Goal: Use online tool/utility: Utilize a website feature to perform a specific function

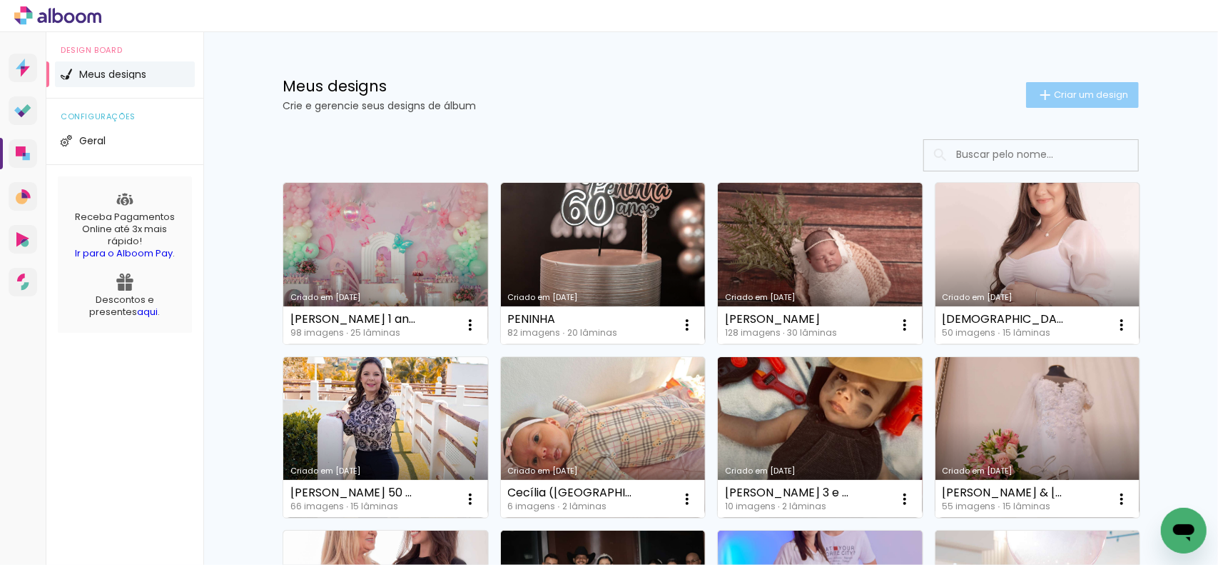
click at [1062, 96] on span "Criar um design" at bounding box center [1091, 94] width 74 height 9
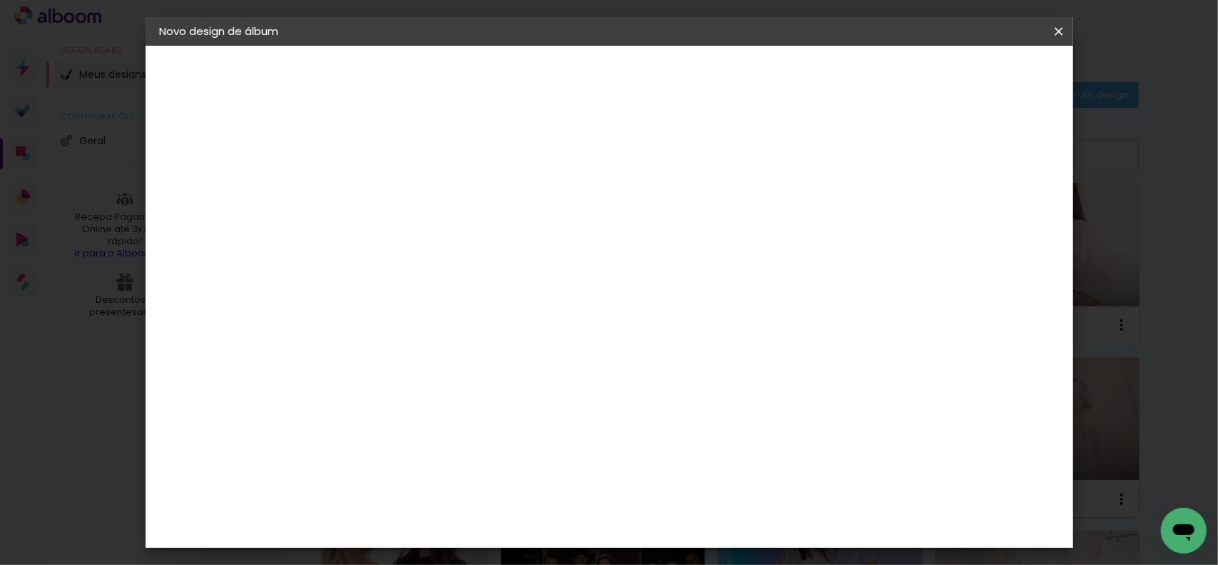
click at [393, 193] on input at bounding box center [393, 192] width 0 height 22
type input "m"
type input "[PERSON_NAME] e [PERSON_NAME]"
type paper-input "[PERSON_NAME] e [PERSON_NAME]"
click at [0, 0] on slot "Avançar" at bounding box center [0, 0] width 0 height 0
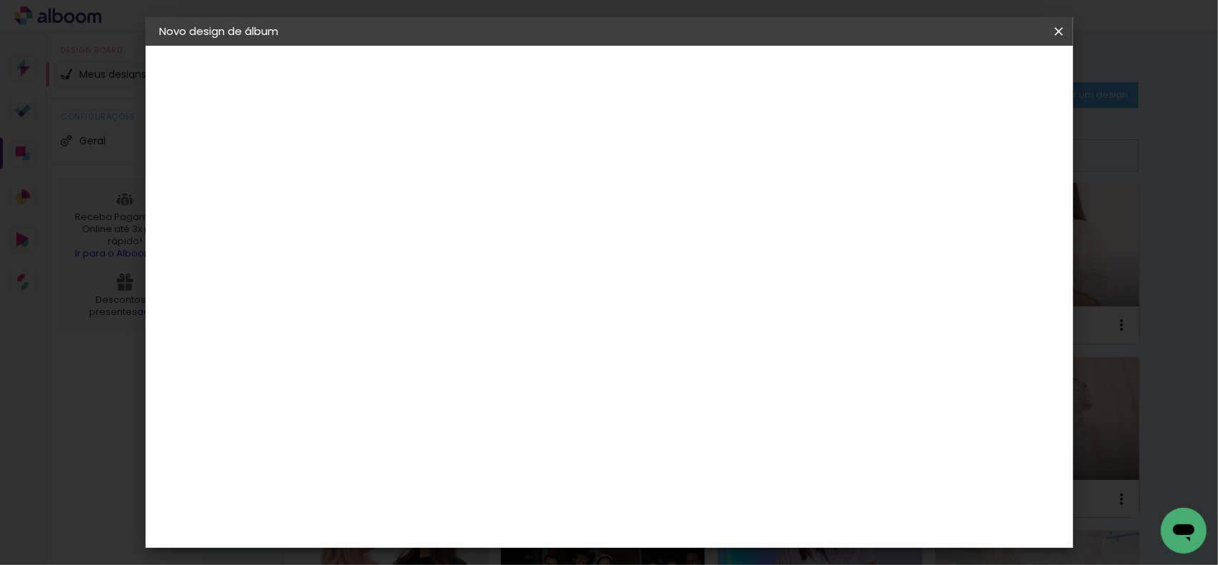
scroll to position [2998, 0]
click at [660, 75] on paper-button "Avançar" at bounding box center [625, 76] width 70 height 24
click at [490, 227] on span "20 × 30" at bounding box center [456, 241] width 66 height 29
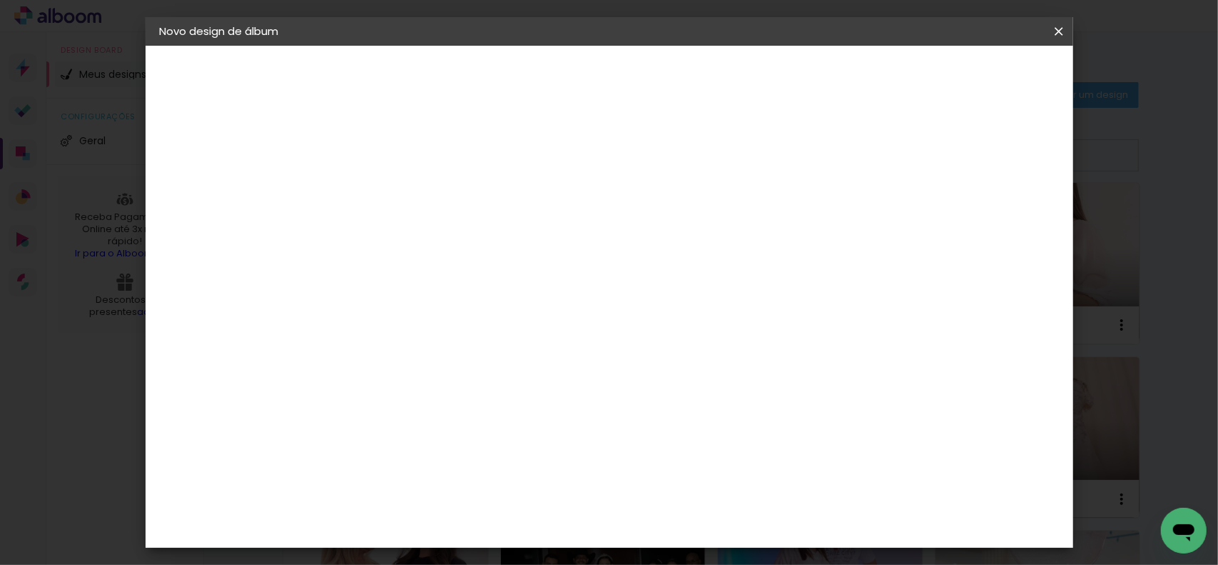
click at [0, 0] on slot "Avançar" at bounding box center [0, 0] width 0 height 0
click at [969, 75] on span "Iniciar design" at bounding box center [936, 76] width 65 height 10
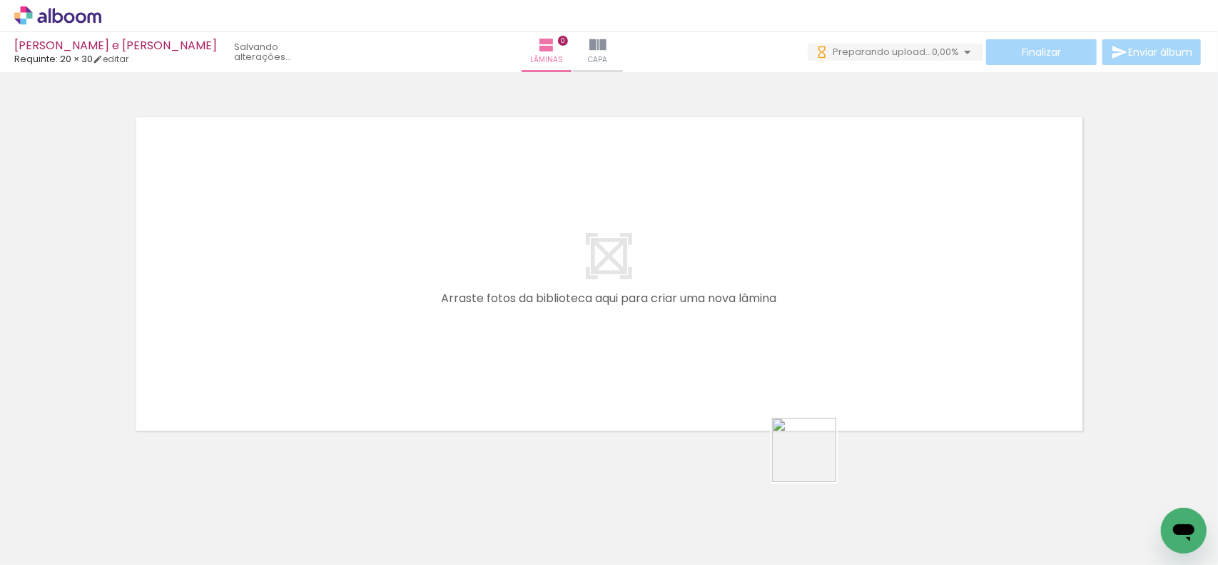
drag, startPoint x: 815, startPoint y: 460, endPoint x: 825, endPoint y: 280, distance: 180.1
click at [819, 275] on quentale-workspace at bounding box center [609, 282] width 1218 height 565
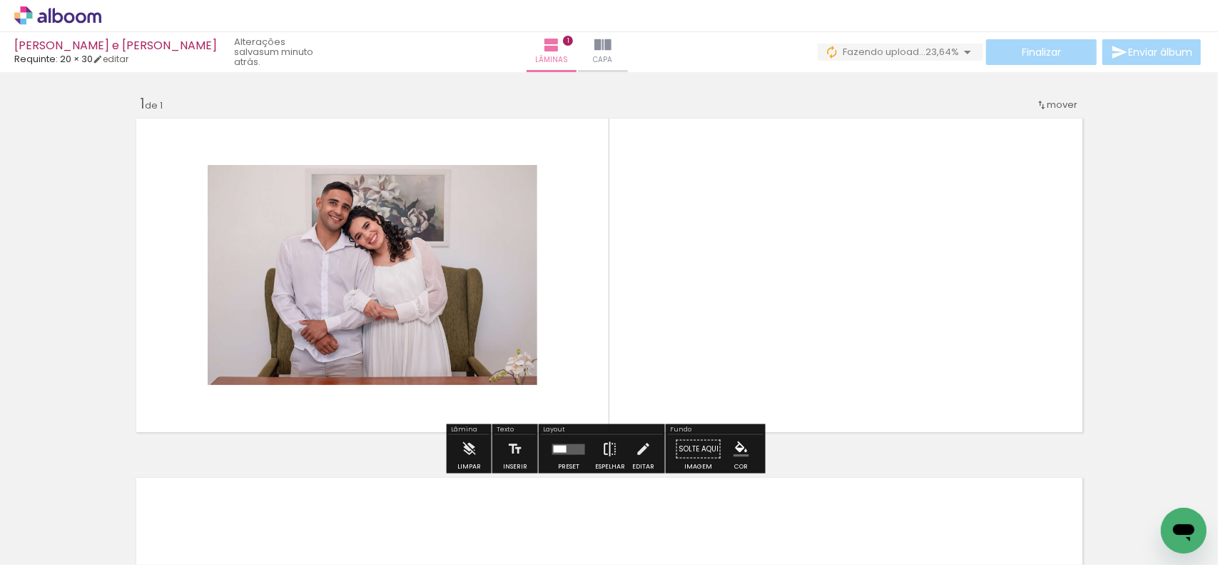
click at [610, 445] on iron-icon at bounding box center [610, 449] width 16 height 29
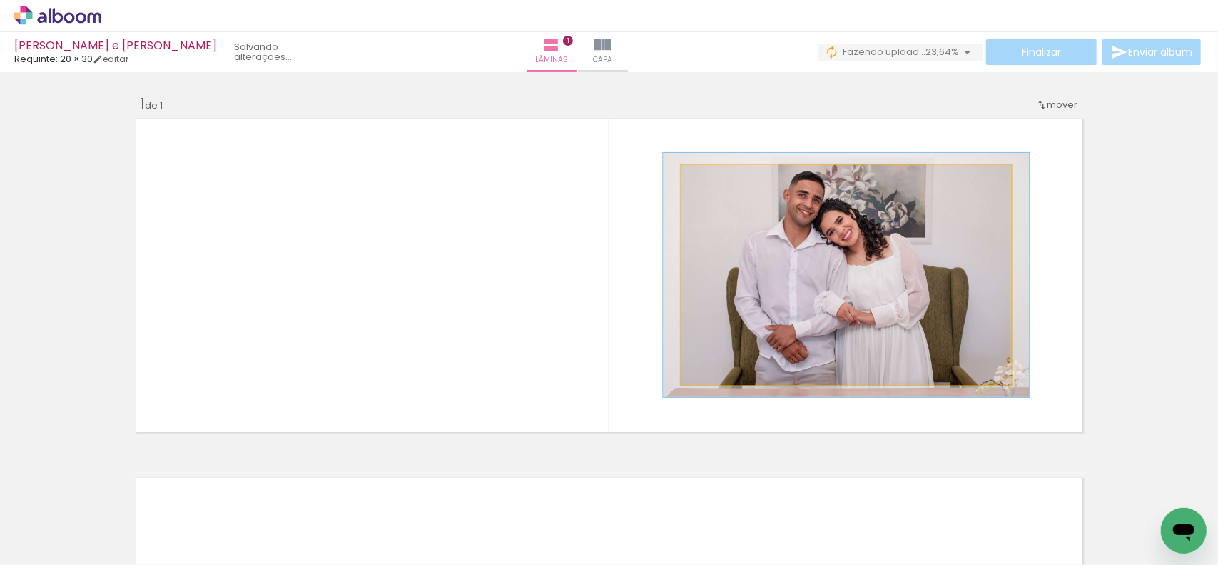
click at [720, 186] on div at bounding box center [720, 179] width 23 height 23
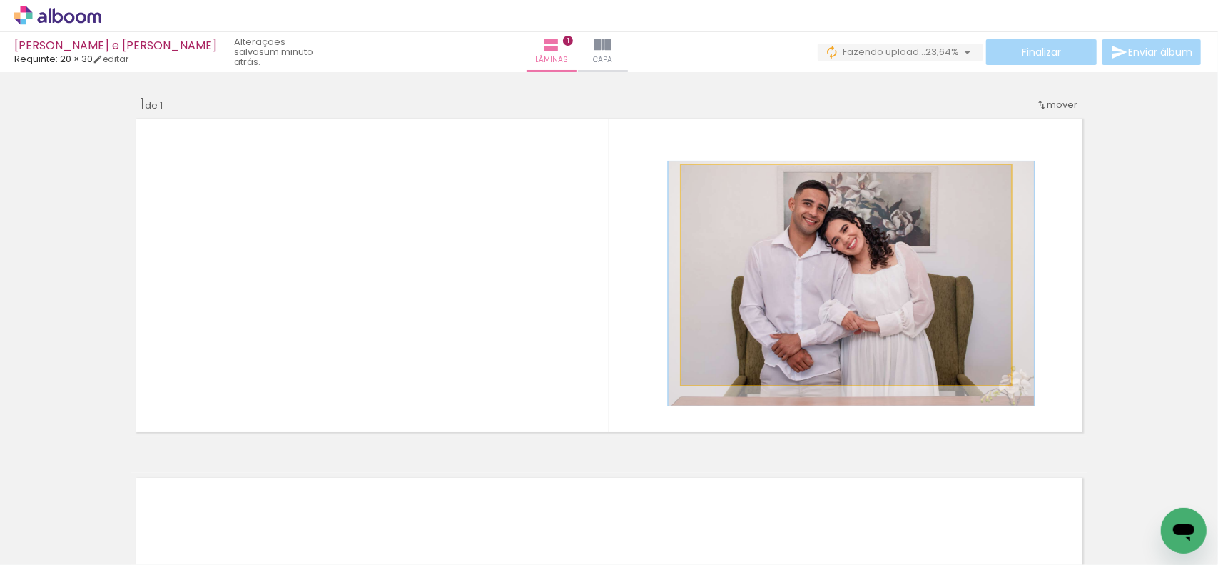
drag, startPoint x: 805, startPoint y: 244, endPoint x: 810, endPoint y: 253, distance: 9.9
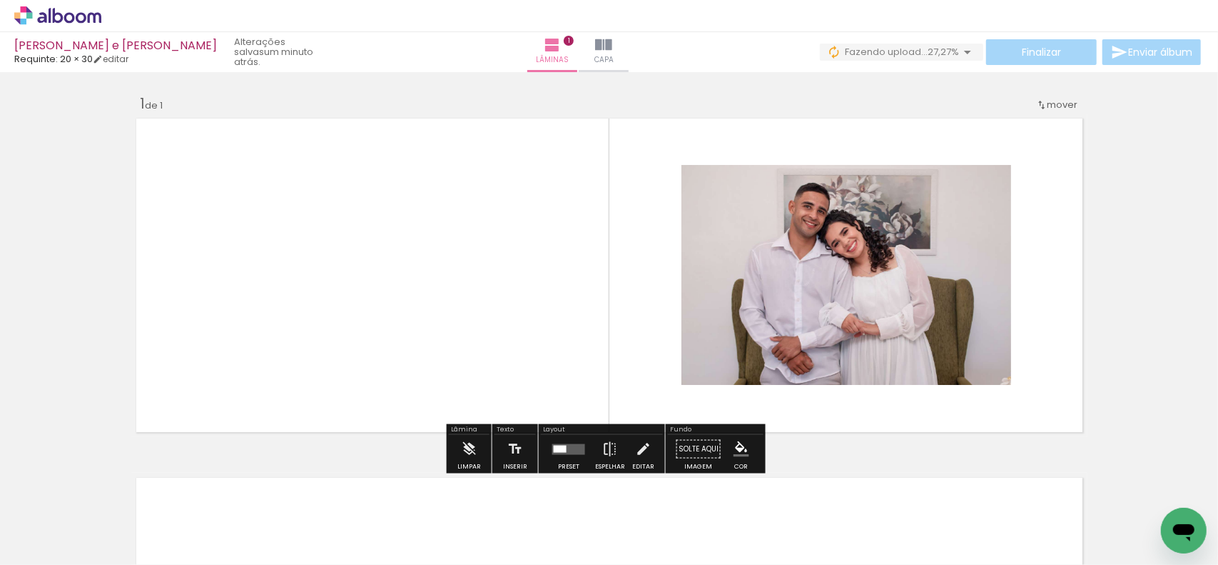
click at [0, 0] on slot "P&B" at bounding box center [0, 0] width 0 height 0
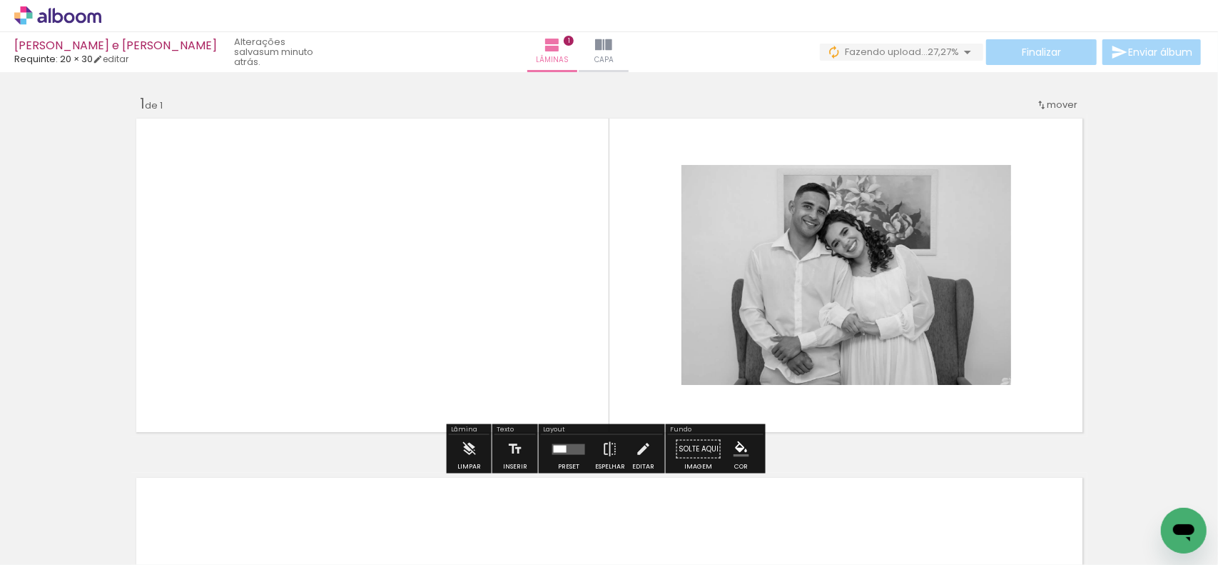
click at [0, 0] on slot "P&B" at bounding box center [0, 0] width 0 height 0
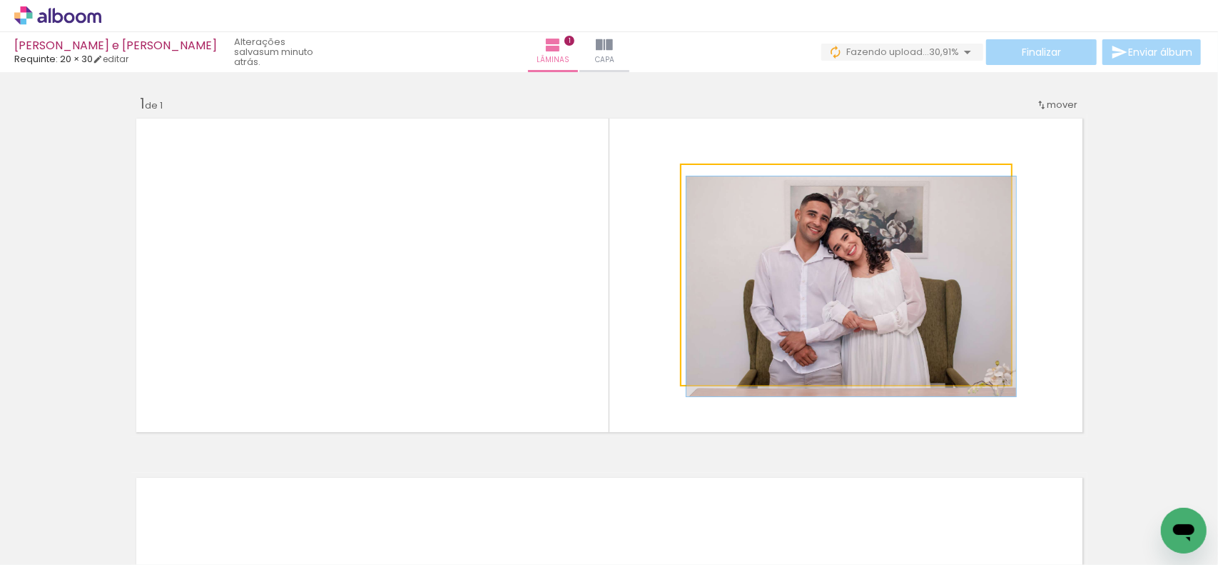
drag, startPoint x: 723, startPoint y: 180, endPoint x: 680, endPoint y: 171, distance: 43.7
type paper-slider "100"
click at [686, 171] on div at bounding box center [735, 179] width 99 height 21
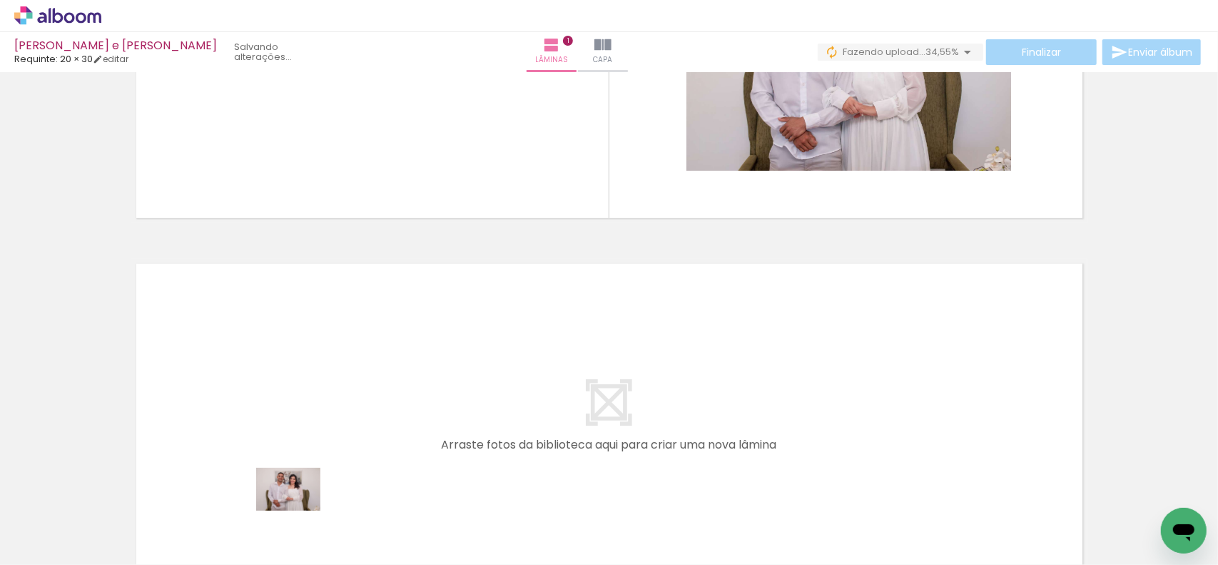
drag, startPoint x: 301, startPoint y: 523, endPoint x: 299, endPoint y: 510, distance: 13.0
click at [299, 510] on div at bounding box center [281, 516] width 71 height 47
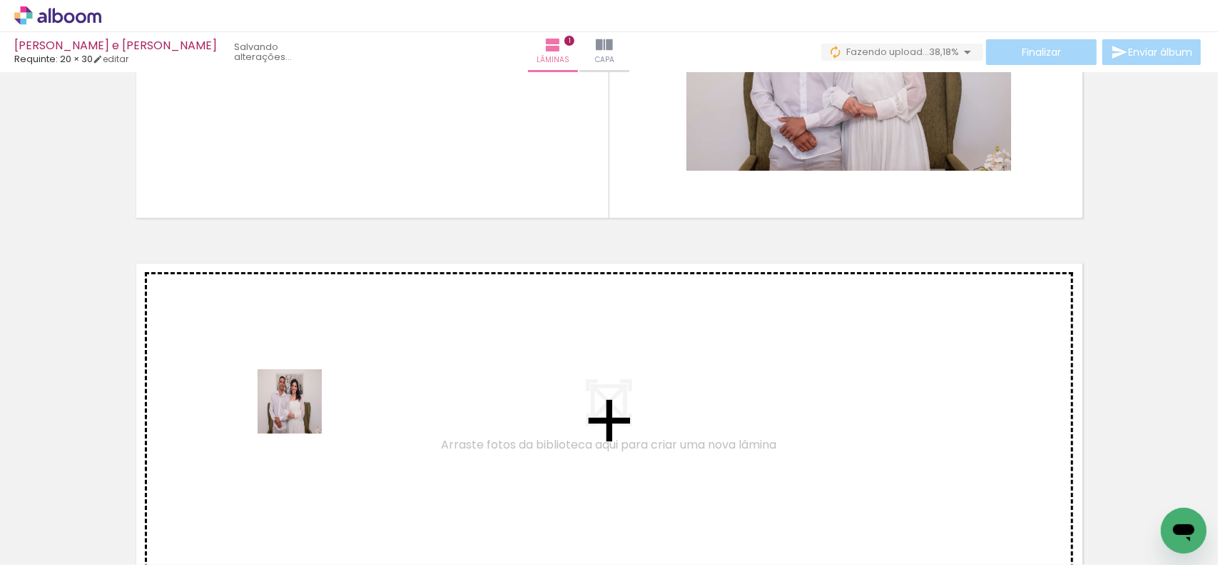
drag, startPoint x: 299, startPoint y: 510, endPoint x: 444, endPoint y: 497, distance: 145.4
click at [300, 410] on quentale-workspace at bounding box center [609, 282] width 1218 height 565
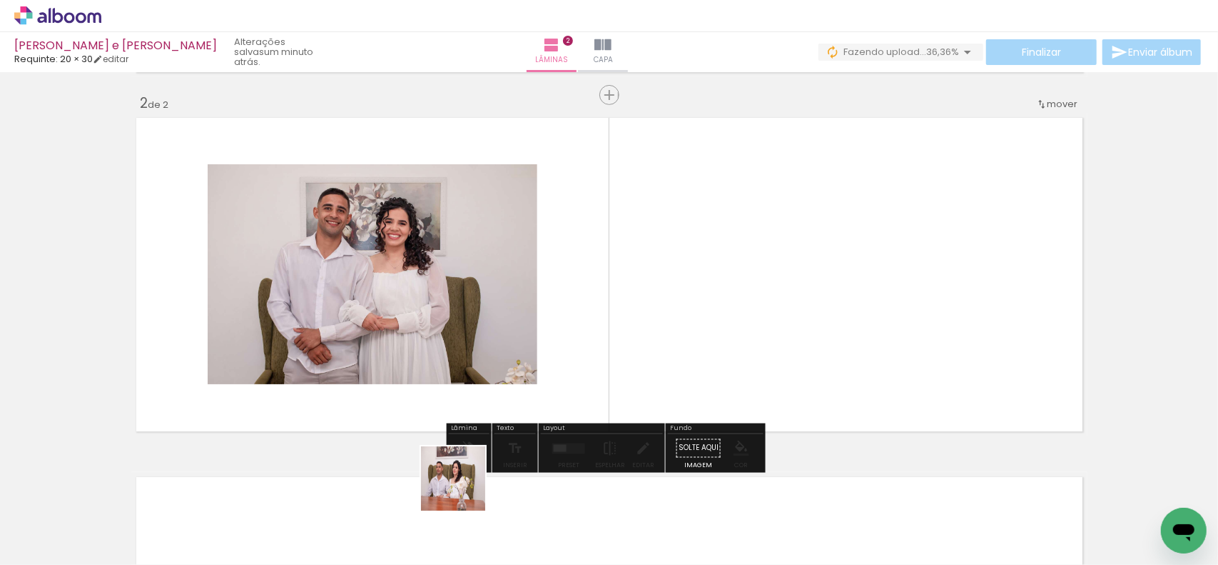
drag, startPoint x: 464, startPoint y: 524, endPoint x: 537, endPoint y: 448, distance: 105.0
click at [470, 368] on quentale-workspace at bounding box center [609, 282] width 1218 height 565
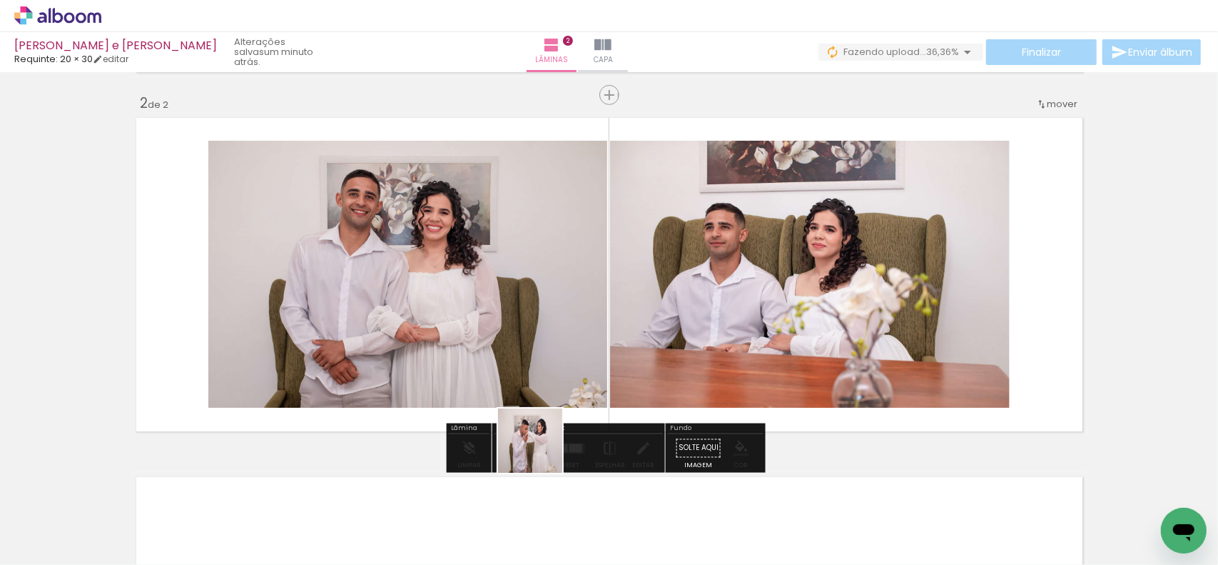
drag, startPoint x: 541, startPoint y: 451, endPoint x: 570, endPoint y: 335, distance: 119.8
click at [570, 335] on quentale-workspace at bounding box center [609, 282] width 1218 height 565
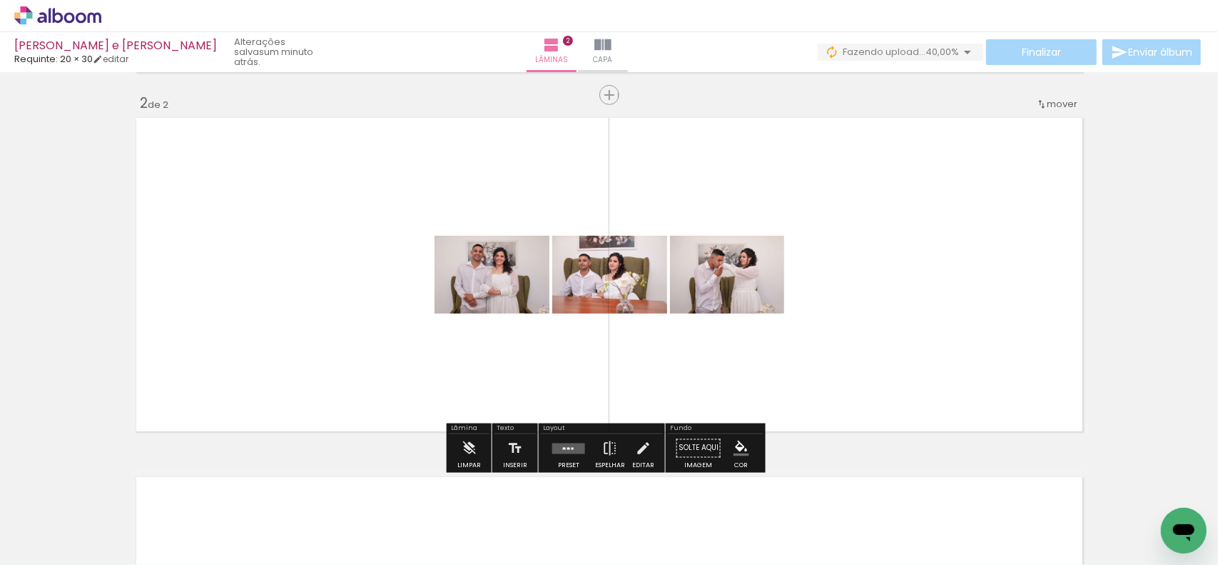
drag, startPoint x: 619, startPoint y: 522, endPoint x: 718, endPoint y: 415, distance: 144.9
click at [616, 322] on quentale-workspace at bounding box center [609, 282] width 1218 height 565
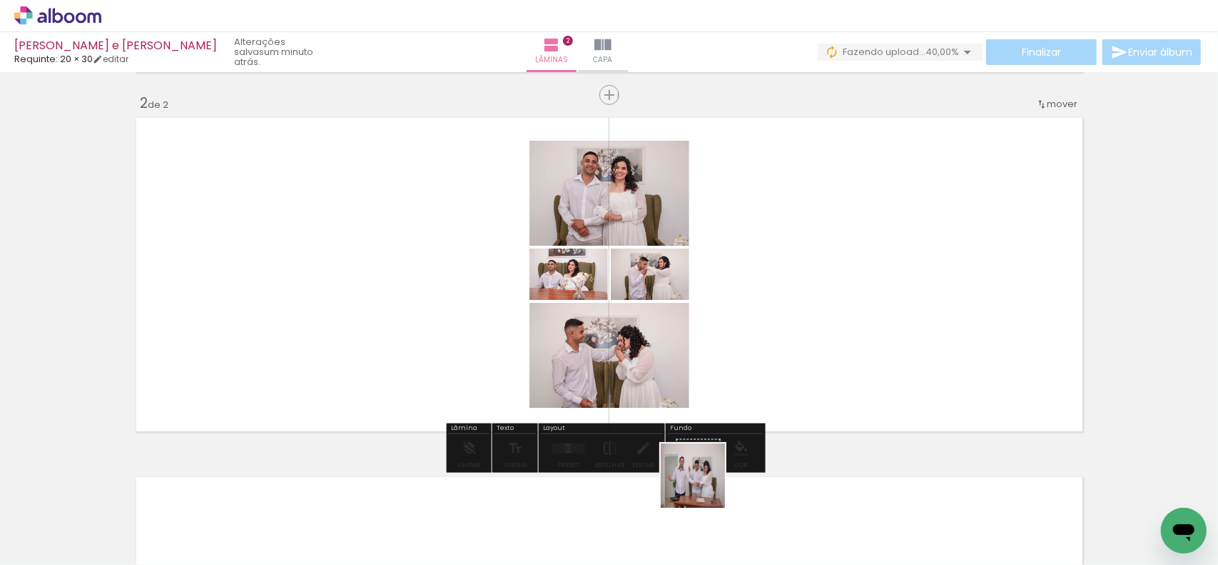
drag, startPoint x: 704, startPoint y: 486, endPoint x: 702, endPoint y: 323, distance: 162.7
click at [702, 323] on quentale-workspace at bounding box center [609, 282] width 1218 height 565
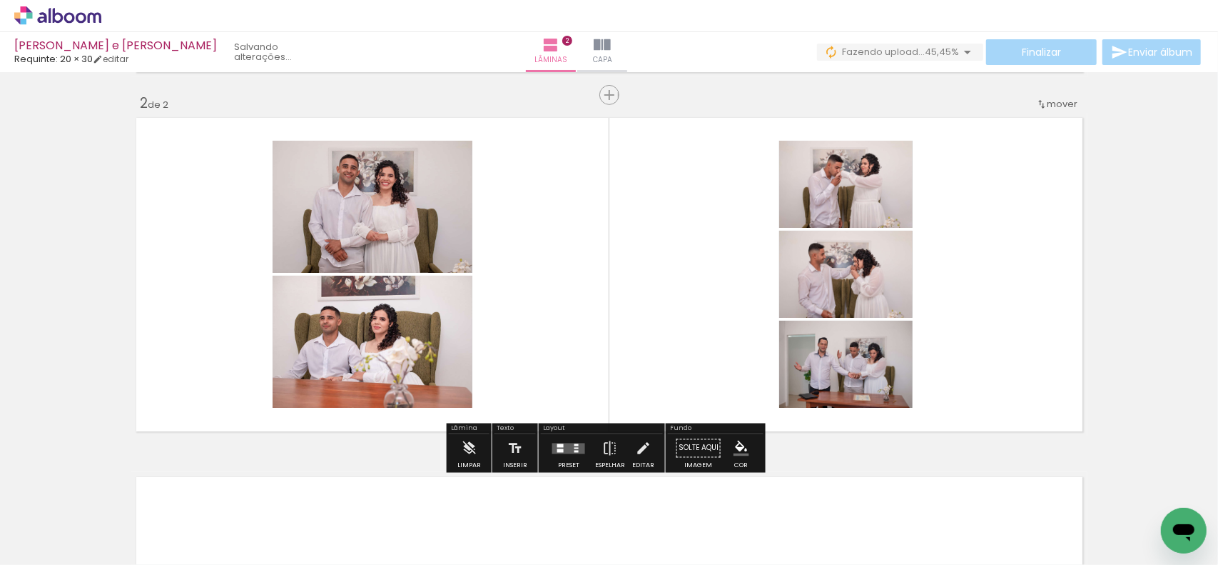
click at [580, 450] on quentale-layouter at bounding box center [568, 447] width 33 height 11
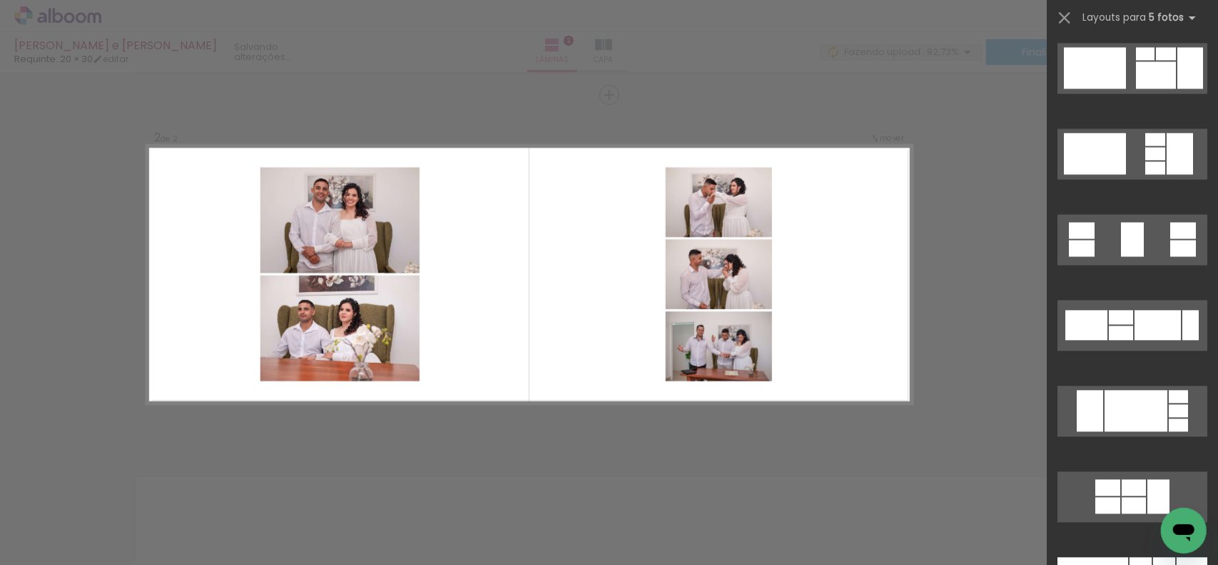
scroll to position [18237, 0]
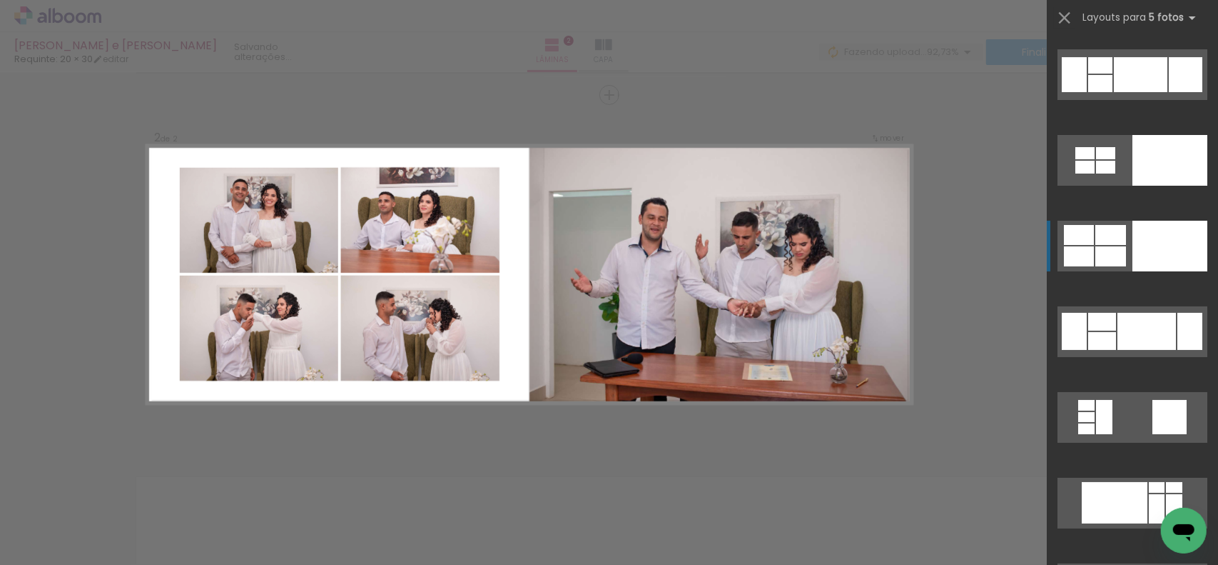
click at [1176, 258] on div at bounding box center [1170, 246] width 75 height 51
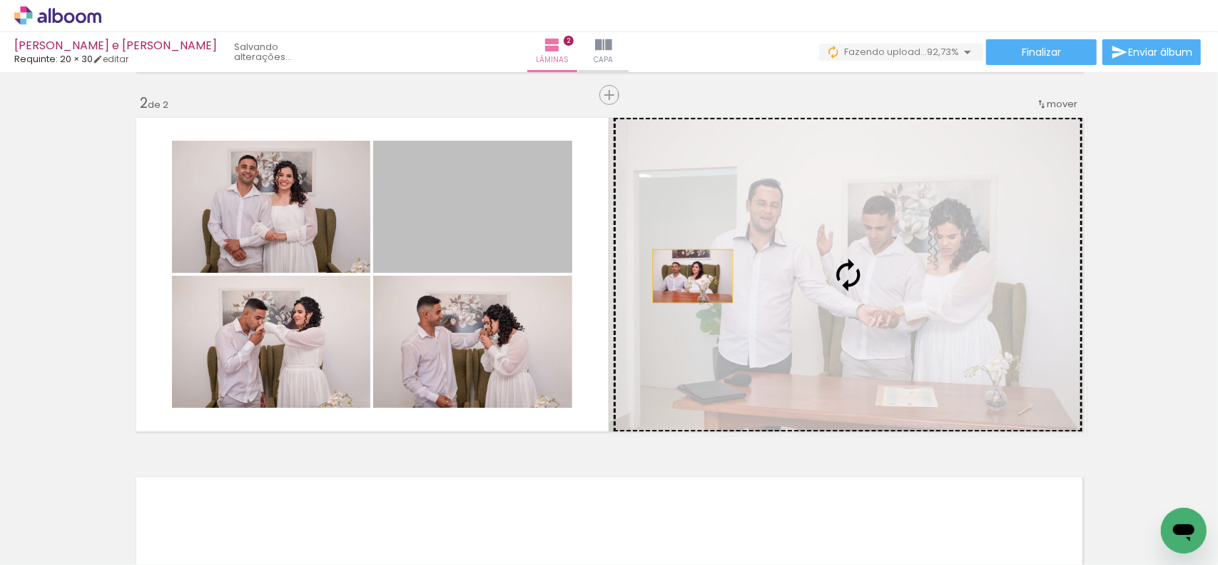
drag, startPoint x: 507, startPoint y: 243, endPoint x: 704, endPoint y: 277, distance: 199.2
click at [0, 0] on slot at bounding box center [0, 0] width 0 height 0
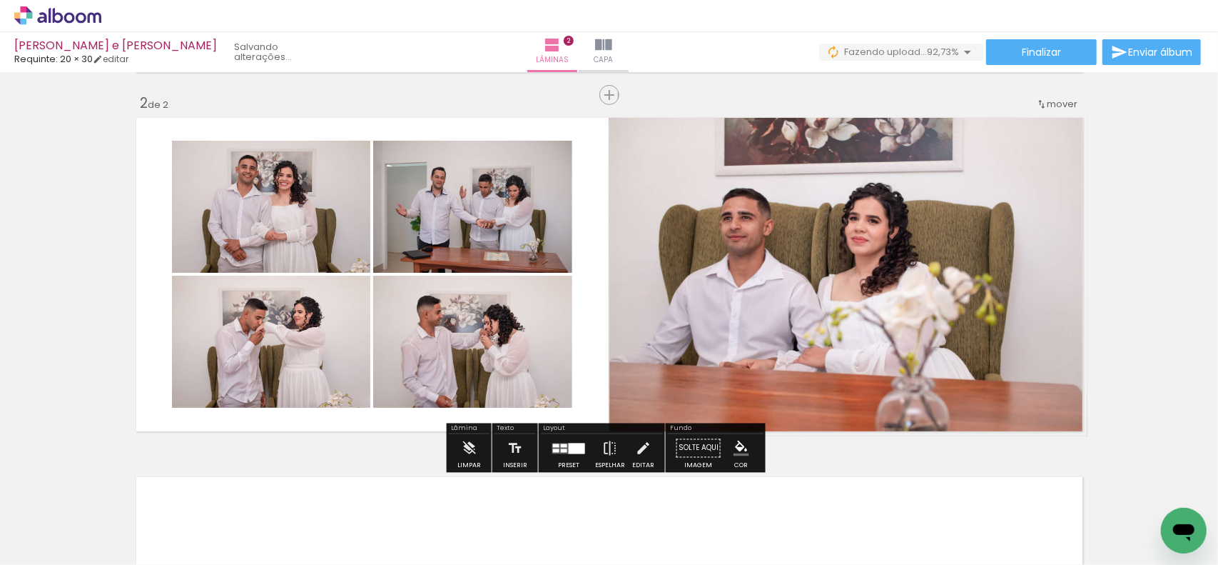
drag, startPoint x: 293, startPoint y: 238, endPoint x: 797, endPoint y: 264, distance: 504.5
click at [0, 0] on slot at bounding box center [0, 0] width 0 height 0
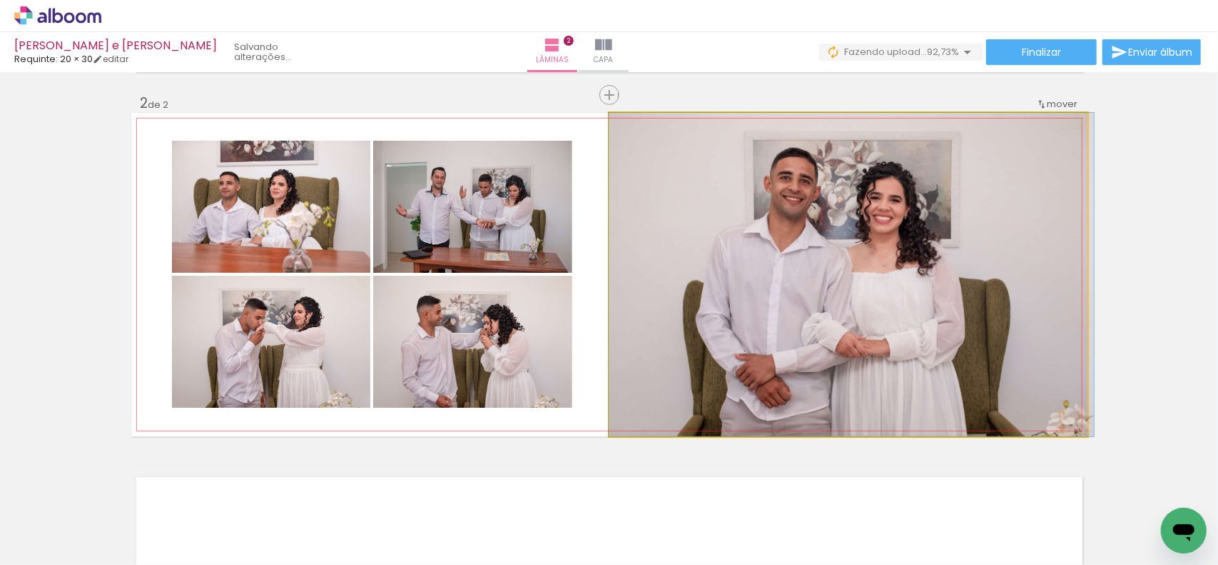
drag, startPoint x: 828, startPoint y: 252, endPoint x: 831, endPoint y: 242, distance: 10.4
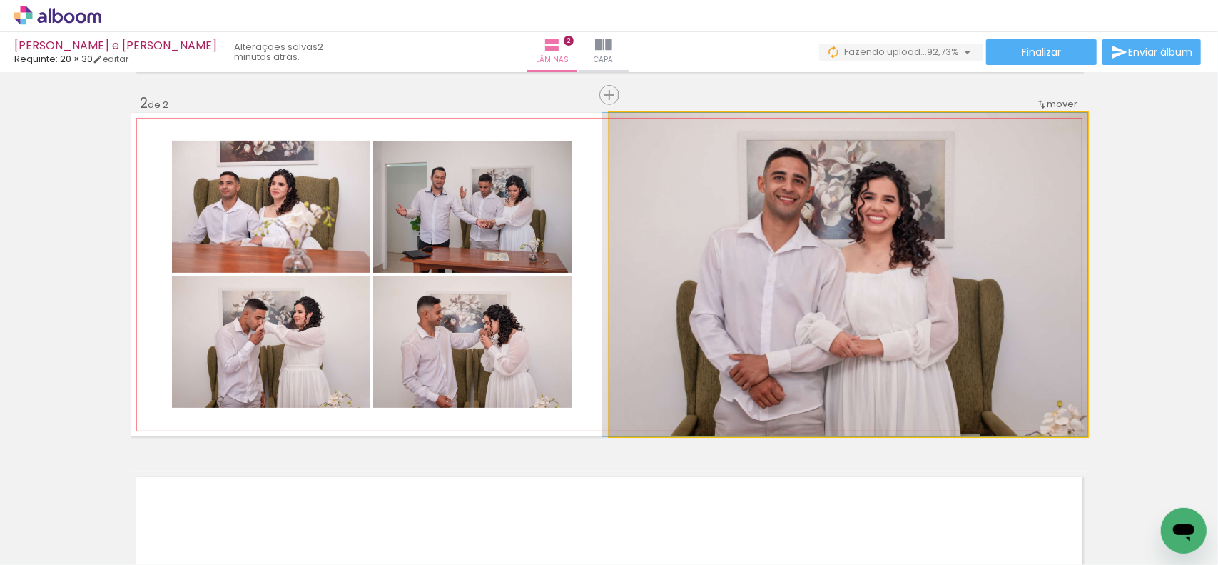
drag, startPoint x: 858, startPoint y: 243, endPoint x: 842, endPoint y: 243, distance: 15.7
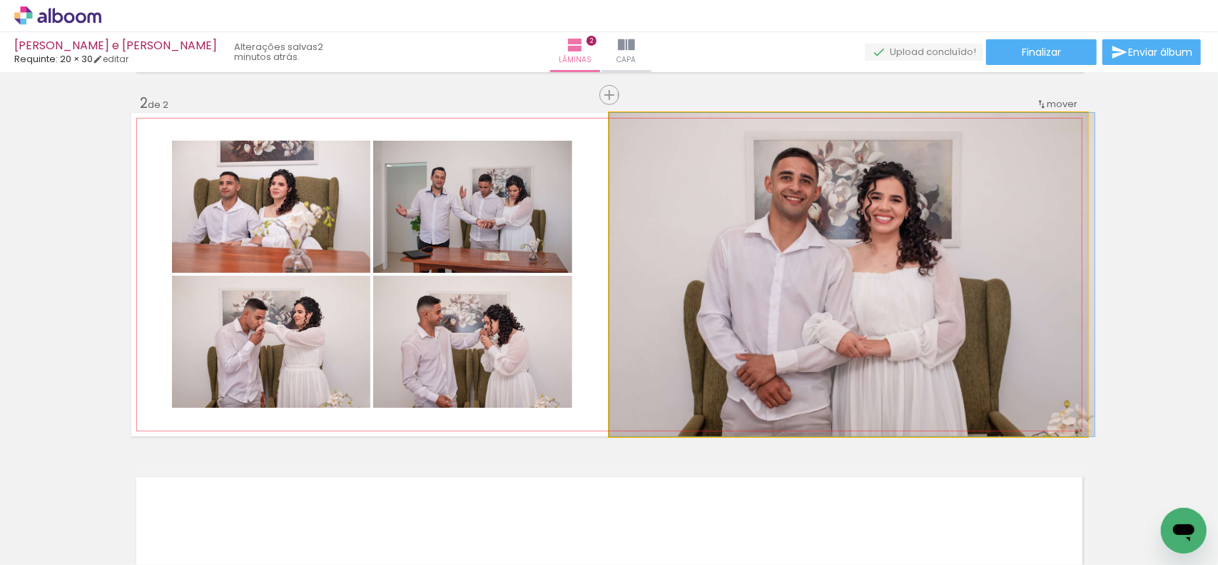
drag, startPoint x: 887, startPoint y: 245, endPoint x: 899, endPoint y: 245, distance: 12.1
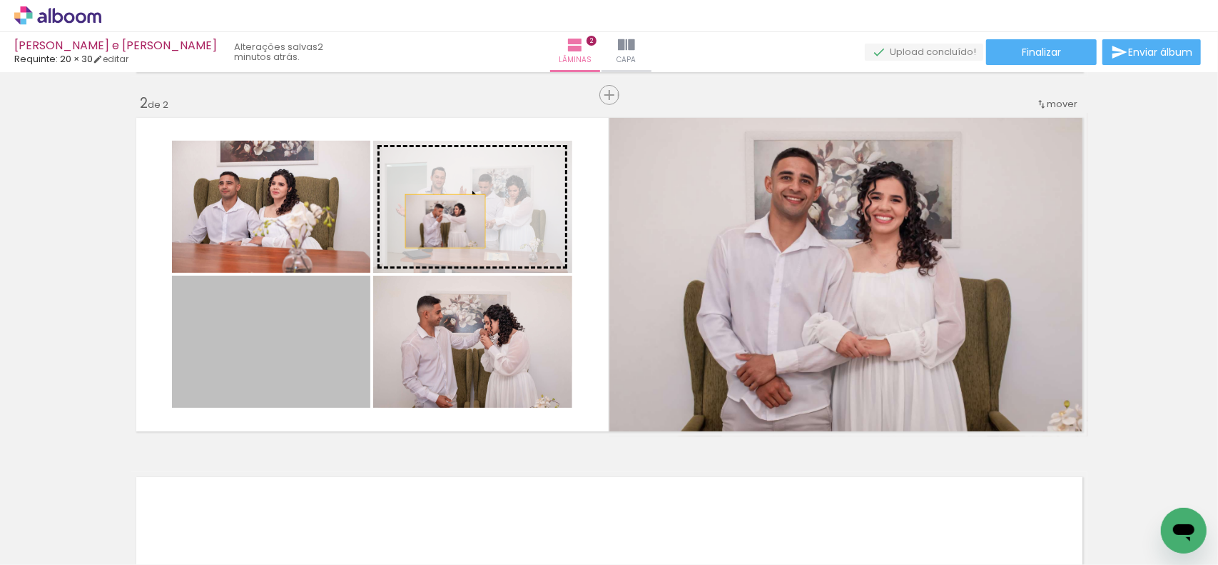
drag, startPoint x: 320, startPoint y: 340, endPoint x: 441, endPoint y: 221, distance: 170.6
click at [0, 0] on slot at bounding box center [0, 0] width 0 height 0
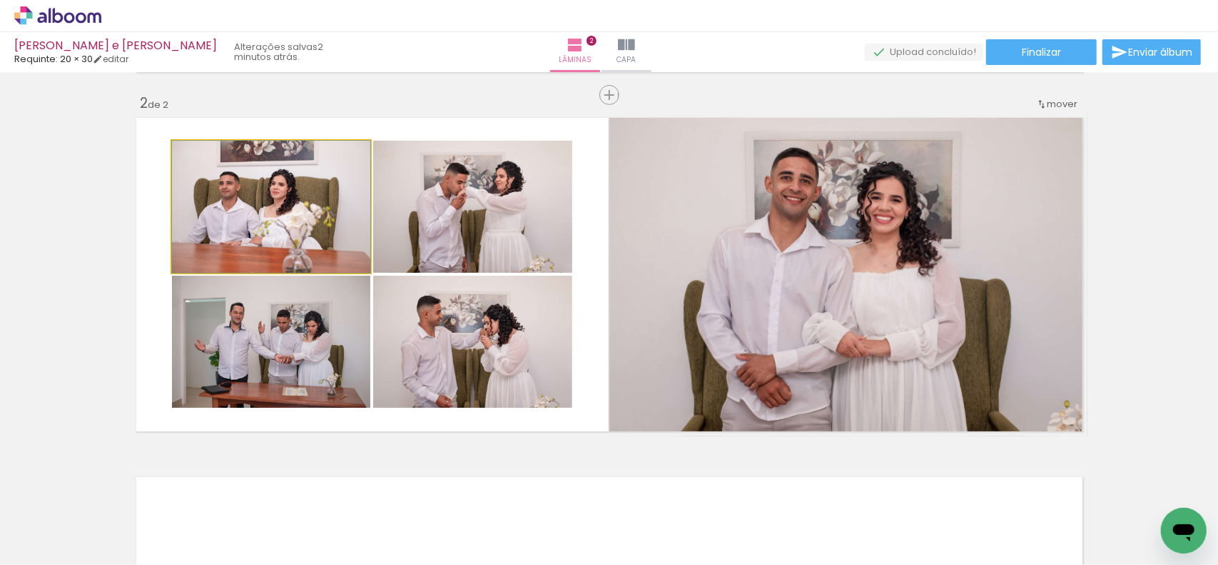
drag, startPoint x: 326, startPoint y: 238, endPoint x: 347, endPoint y: 239, distance: 20.7
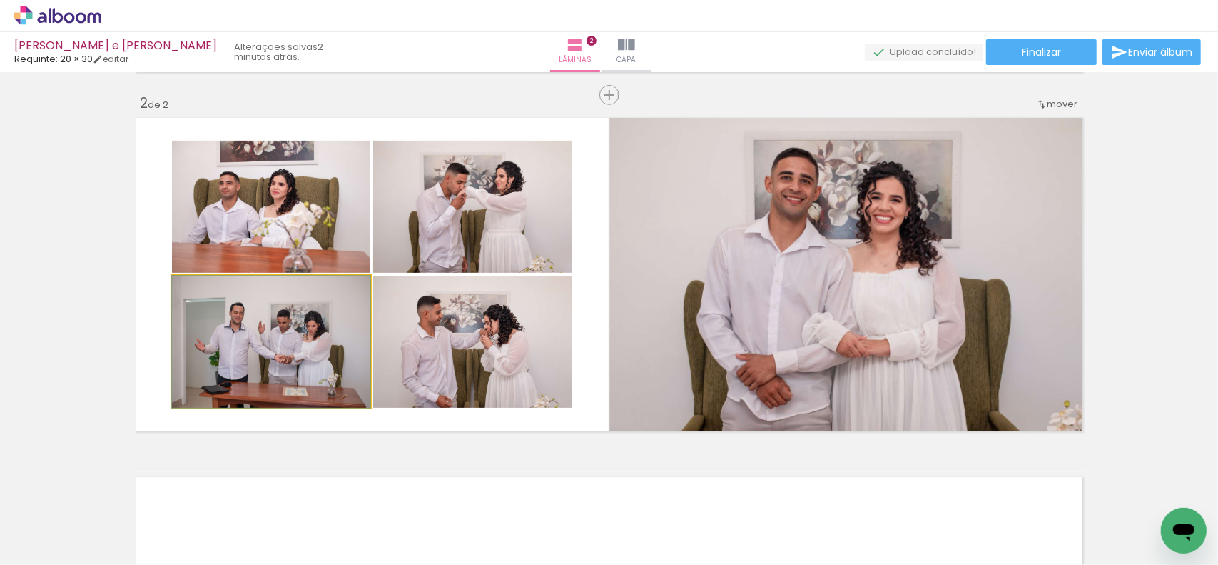
drag, startPoint x: 309, startPoint y: 368, endPoint x: 265, endPoint y: 313, distance: 70.1
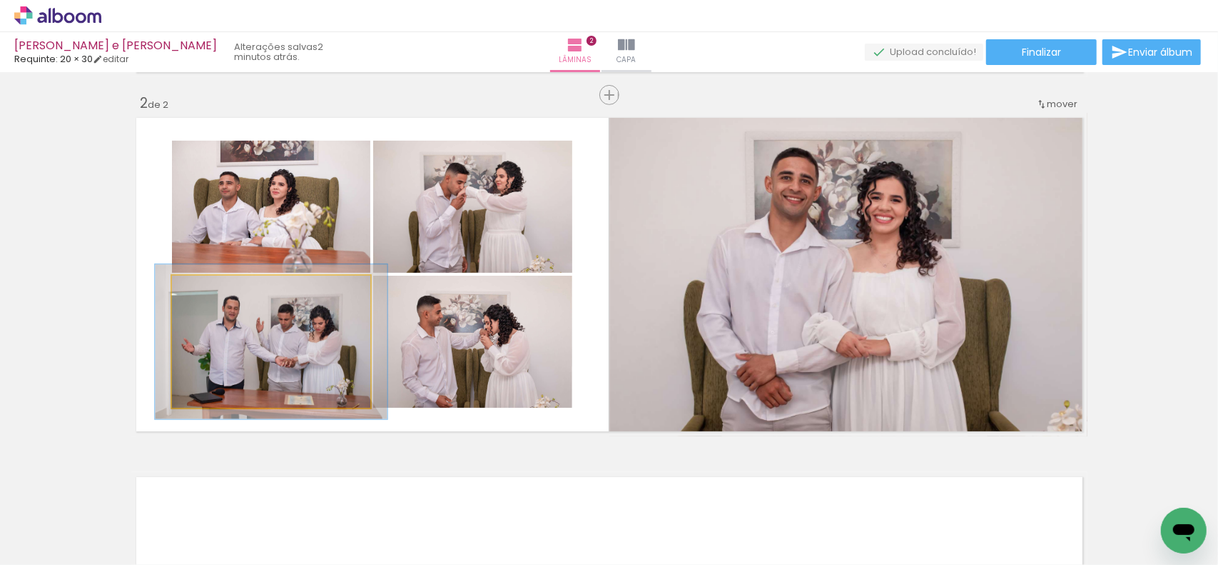
drag, startPoint x: 203, startPoint y: 293, endPoint x: 210, endPoint y: 292, distance: 7.3
type paper-slider "117"
click at [210, 292] on div at bounding box center [214, 290] width 13 height 13
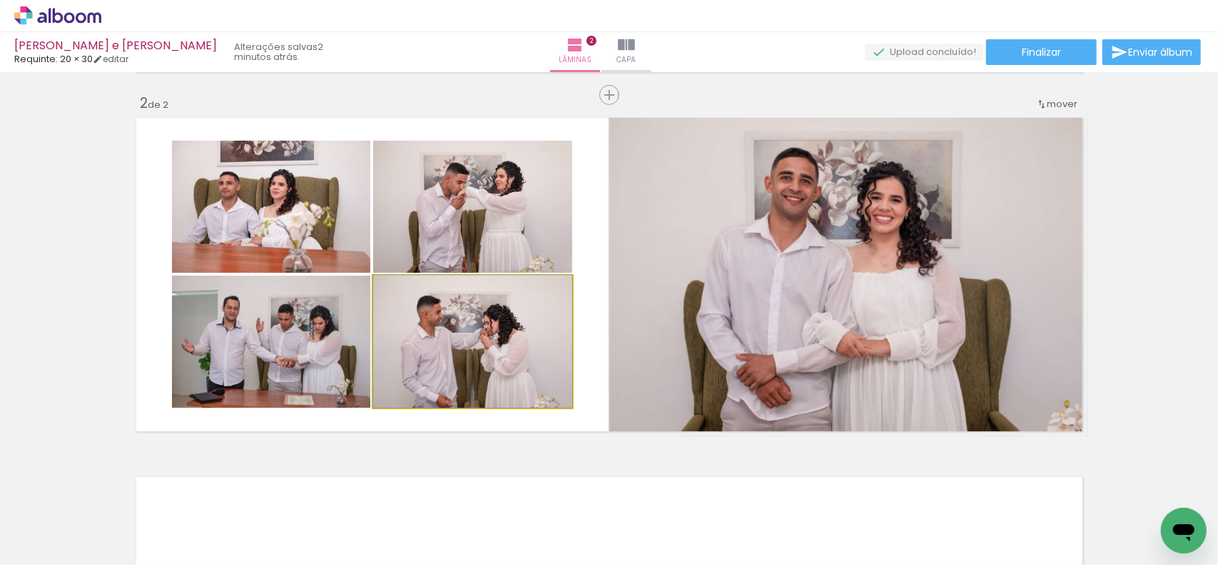
drag, startPoint x: 481, startPoint y: 363, endPoint x: 500, endPoint y: 355, distance: 20.1
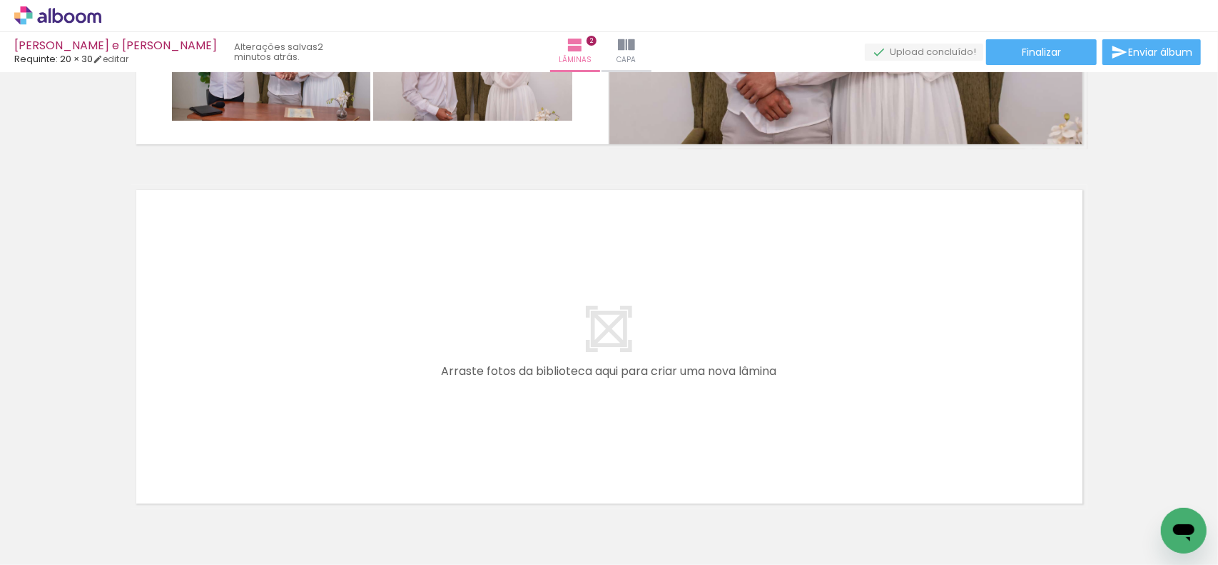
scroll to position [717, 0]
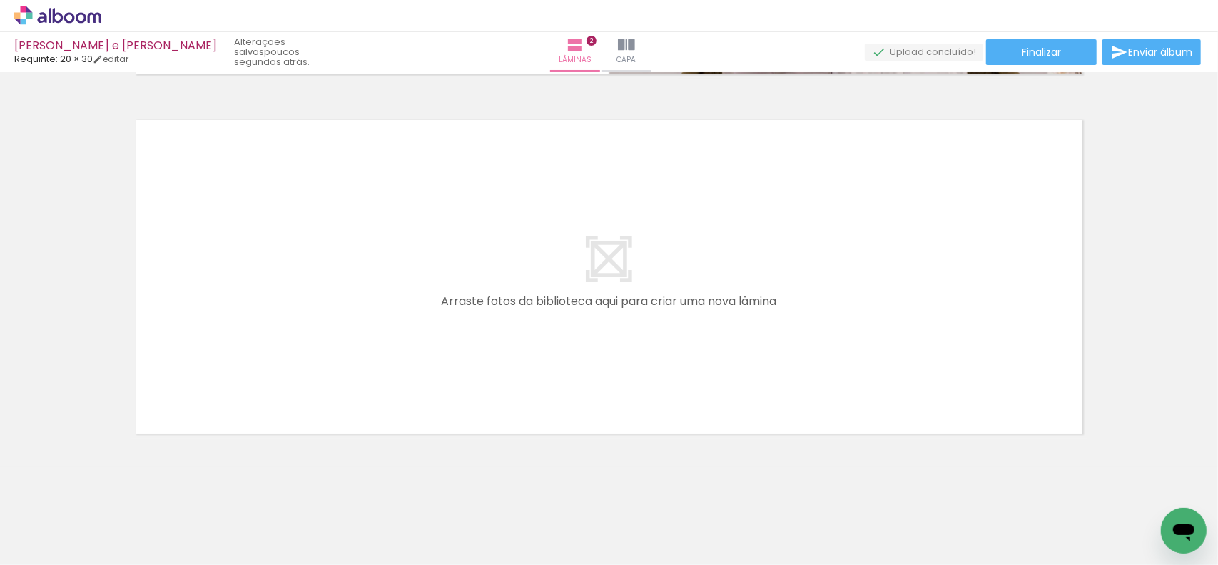
drag, startPoint x: 777, startPoint y: 508, endPoint x: 833, endPoint y: 445, distance: 84.4
click at [738, 420] on quentale-workspace at bounding box center [609, 282] width 1218 height 565
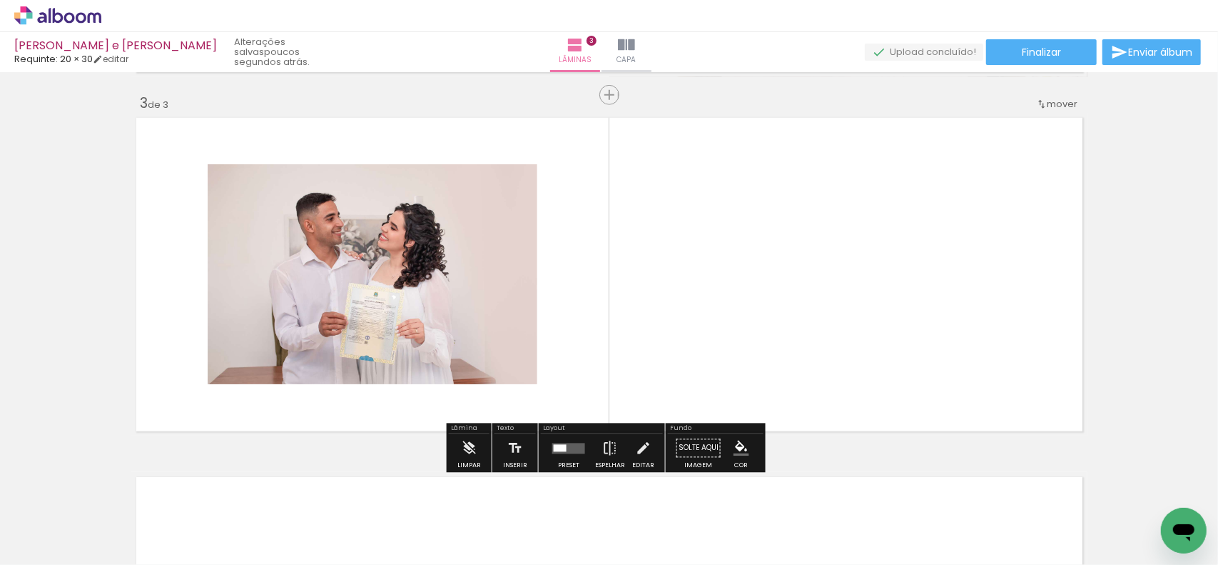
scroll to position [719, 0]
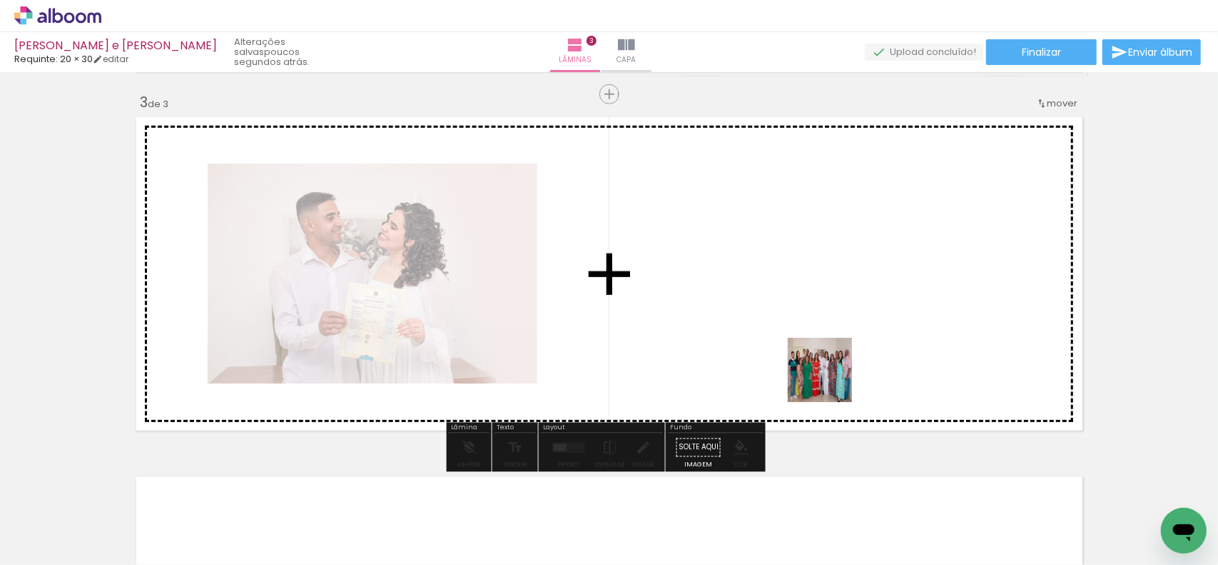
drag, startPoint x: 831, startPoint y: 380, endPoint x: 831, endPoint y: 335, distance: 45.7
click at [831, 335] on quentale-workspace at bounding box center [609, 282] width 1218 height 565
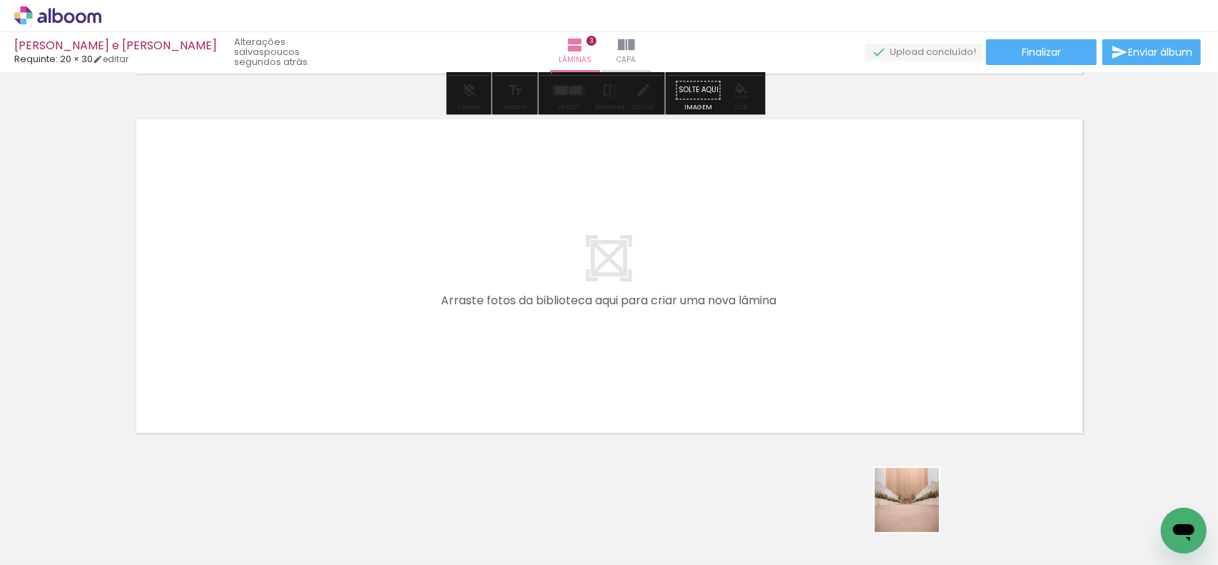
drag, startPoint x: 918, startPoint y: 512, endPoint x: 809, endPoint y: 339, distance: 204.6
click at [809, 339] on quentale-workspace at bounding box center [609, 282] width 1218 height 565
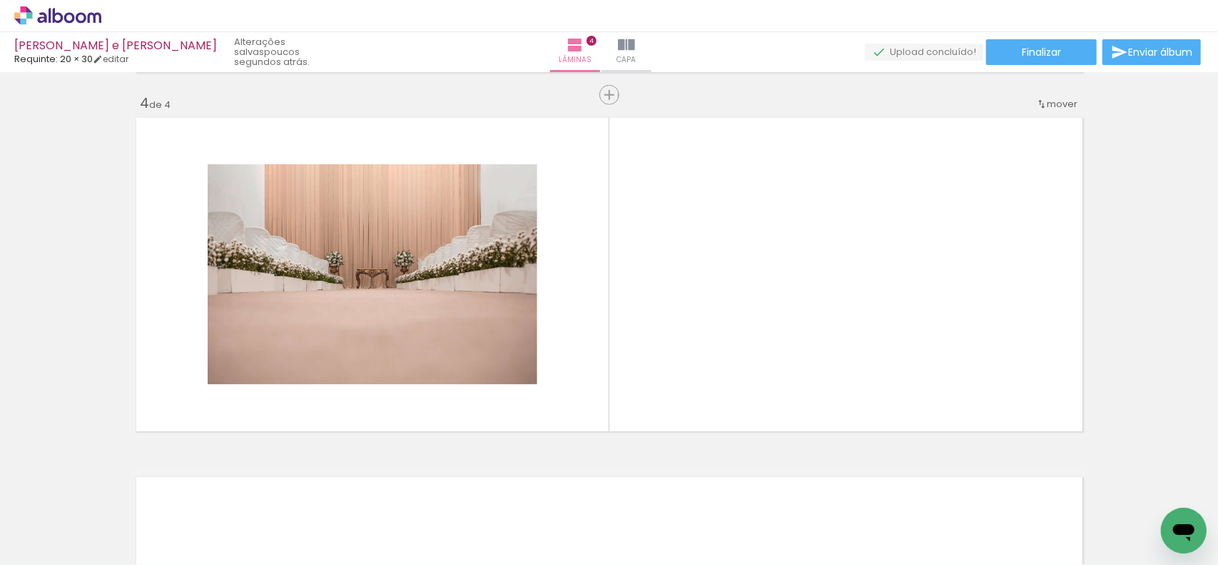
scroll to position [0, 2604]
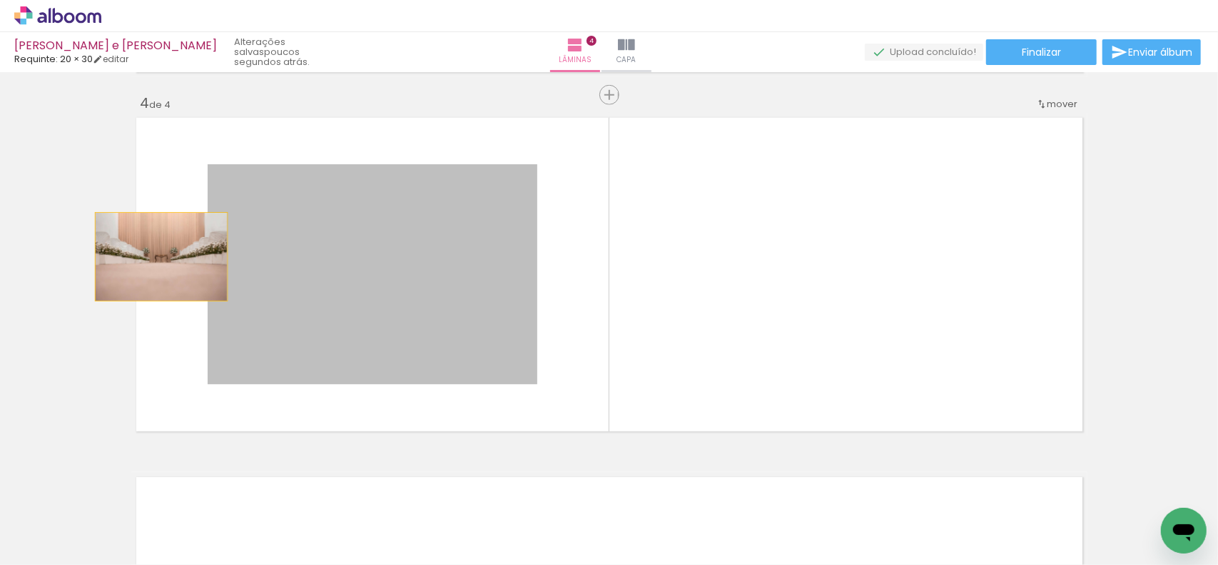
drag, startPoint x: 183, startPoint y: 256, endPoint x: 81, endPoint y: 261, distance: 101.4
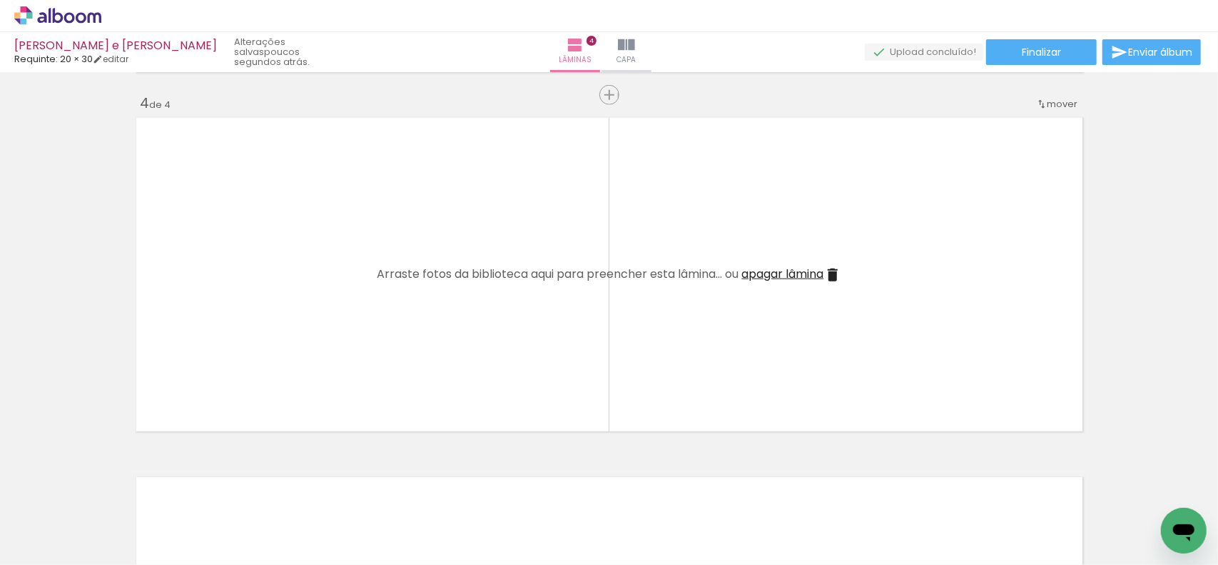
scroll to position [0, 0]
drag, startPoint x: 161, startPoint y: 518, endPoint x: 230, endPoint y: 308, distance: 221.0
click at [230, 308] on quentale-workspace at bounding box center [609, 282] width 1218 height 565
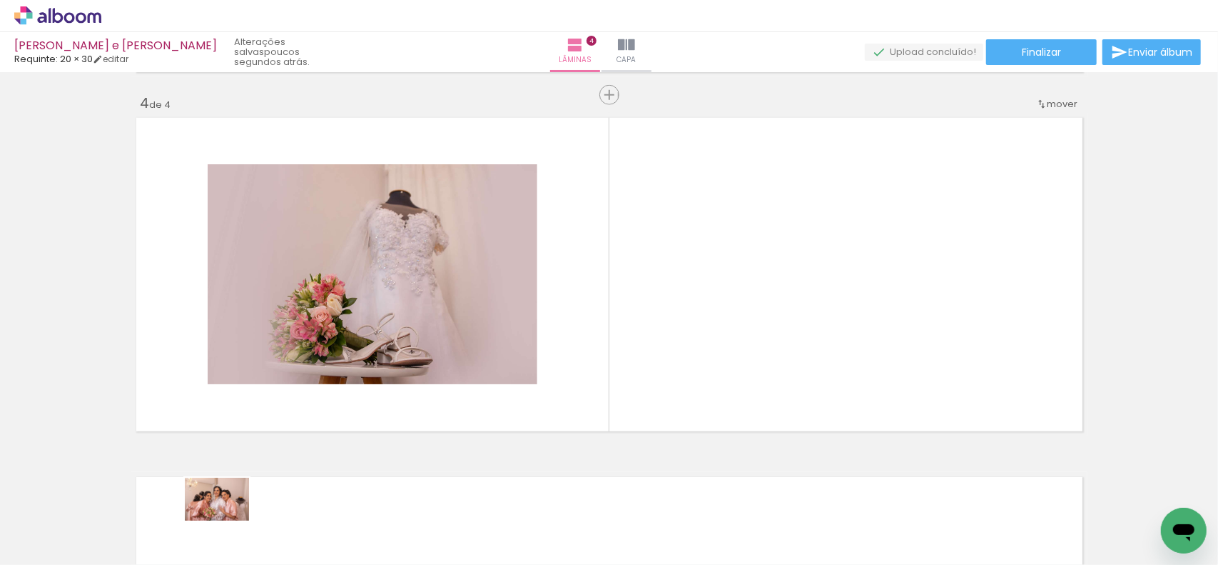
drag, startPoint x: 248, startPoint y: 525, endPoint x: 300, endPoint y: 516, distance: 52.9
click at [228, 520] on div at bounding box center [223, 516] width 64 height 43
drag, startPoint x: 230, startPoint y: 520, endPoint x: 338, endPoint y: 424, distance: 144.6
click at [346, 383] on quentale-workspace at bounding box center [609, 282] width 1218 height 565
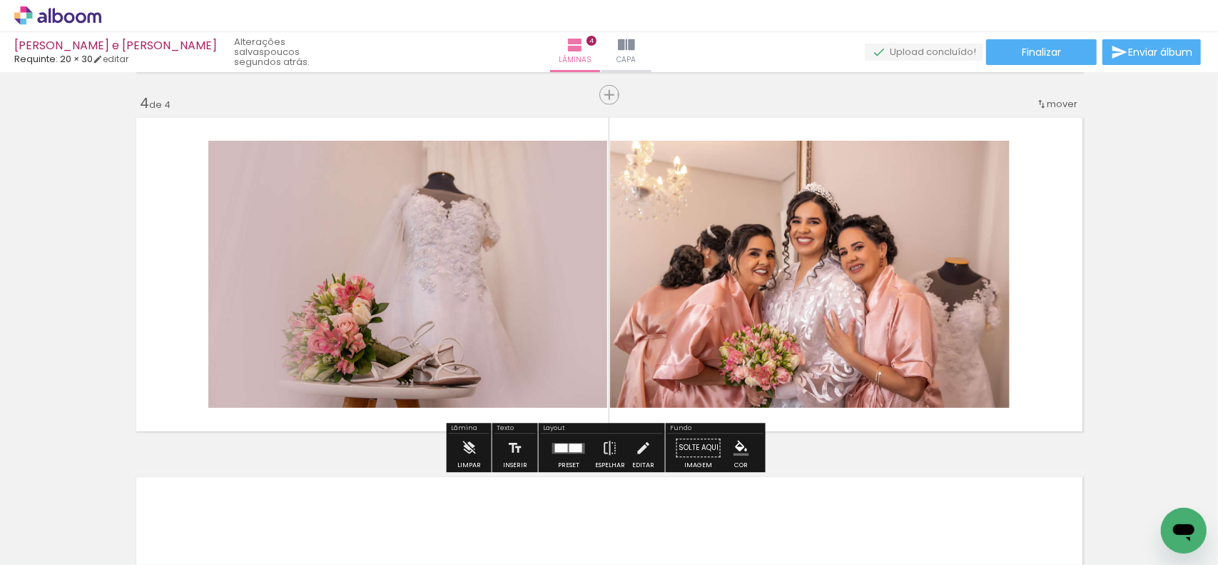
drag, startPoint x: 308, startPoint y: 514, endPoint x: 394, endPoint y: 380, distance: 158.6
click at [371, 385] on quentale-workspace at bounding box center [609, 282] width 1218 height 565
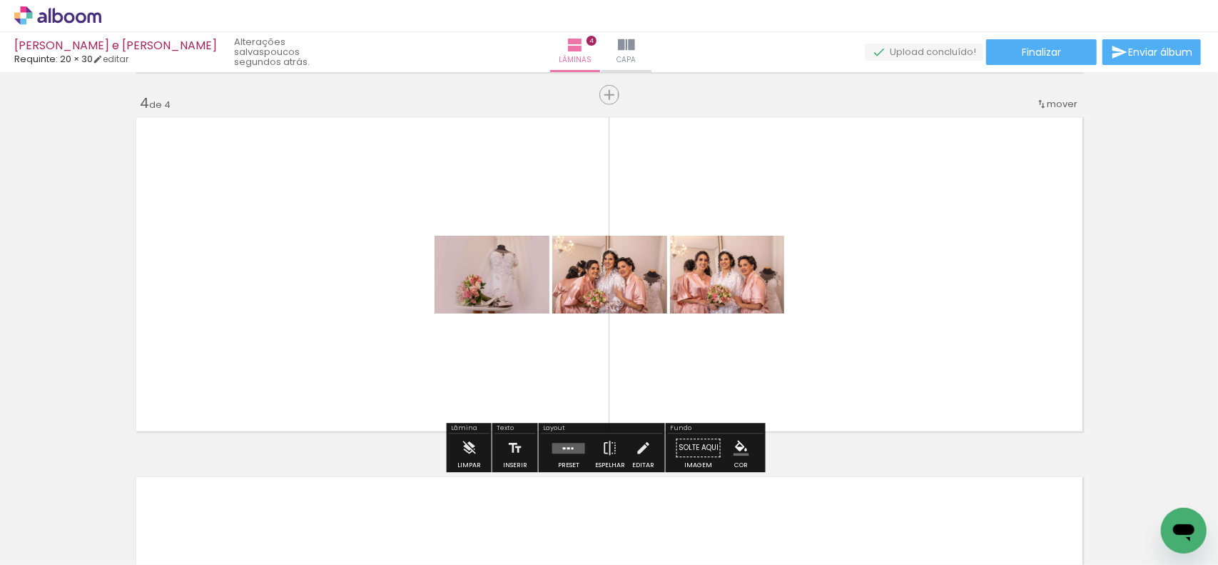
drag, startPoint x: 386, startPoint y: 507, endPoint x: 457, endPoint y: 341, distance: 180.7
click at [403, 305] on quentale-workspace at bounding box center [609, 282] width 1218 height 565
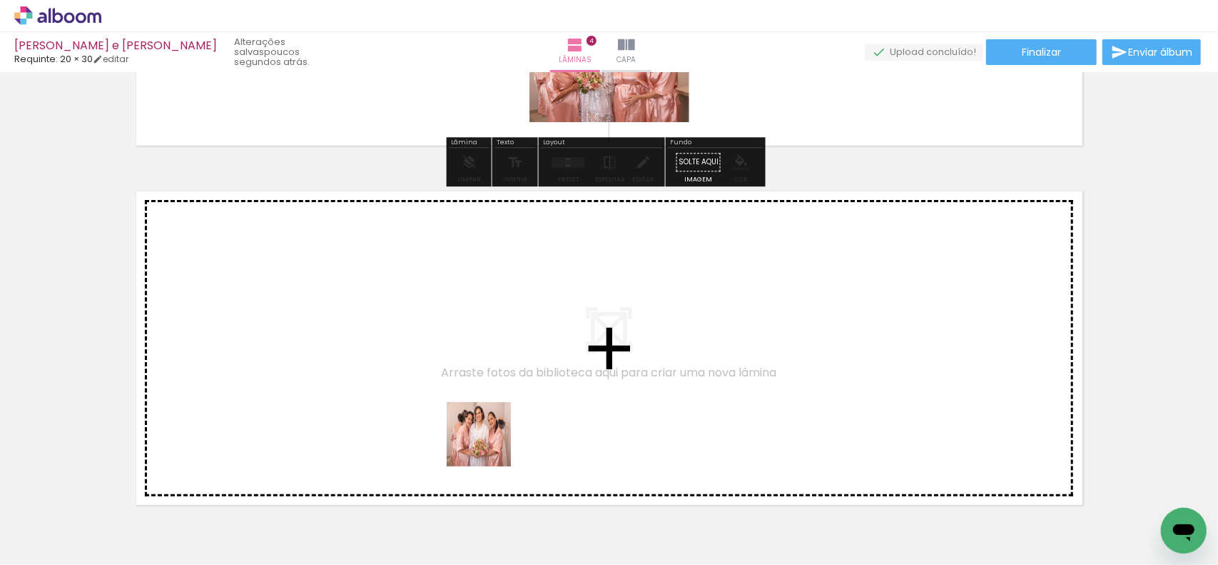
drag, startPoint x: 480, startPoint y: 508, endPoint x: 494, endPoint y: 445, distance: 65.1
click at [494, 445] on quentale-workspace at bounding box center [609, 282] width 1218 height 565
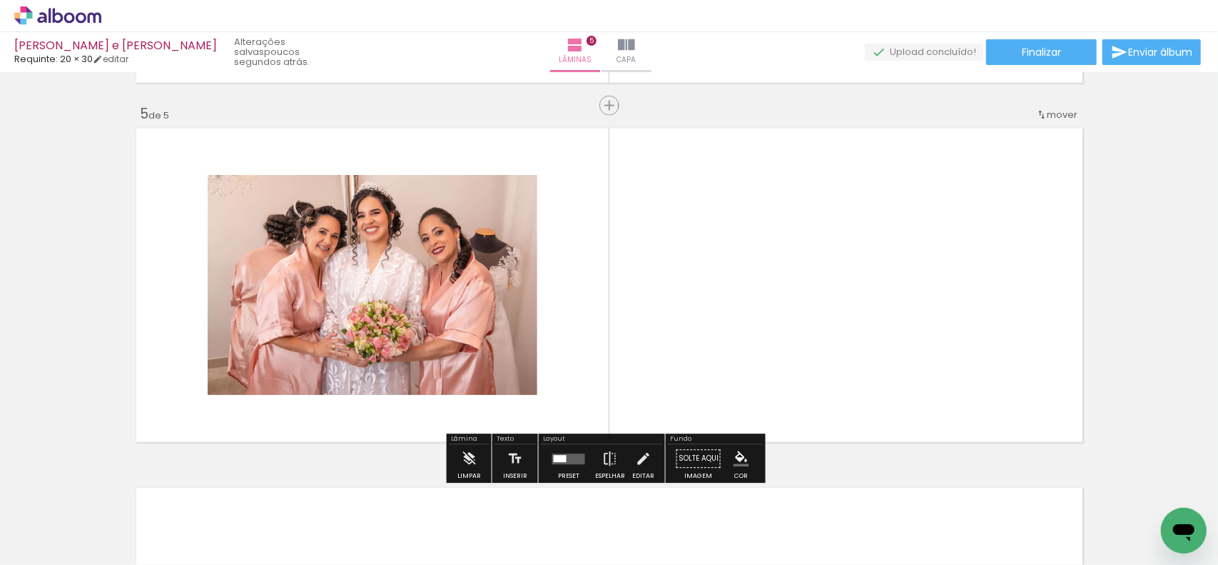
scroll to position [1437, 0]
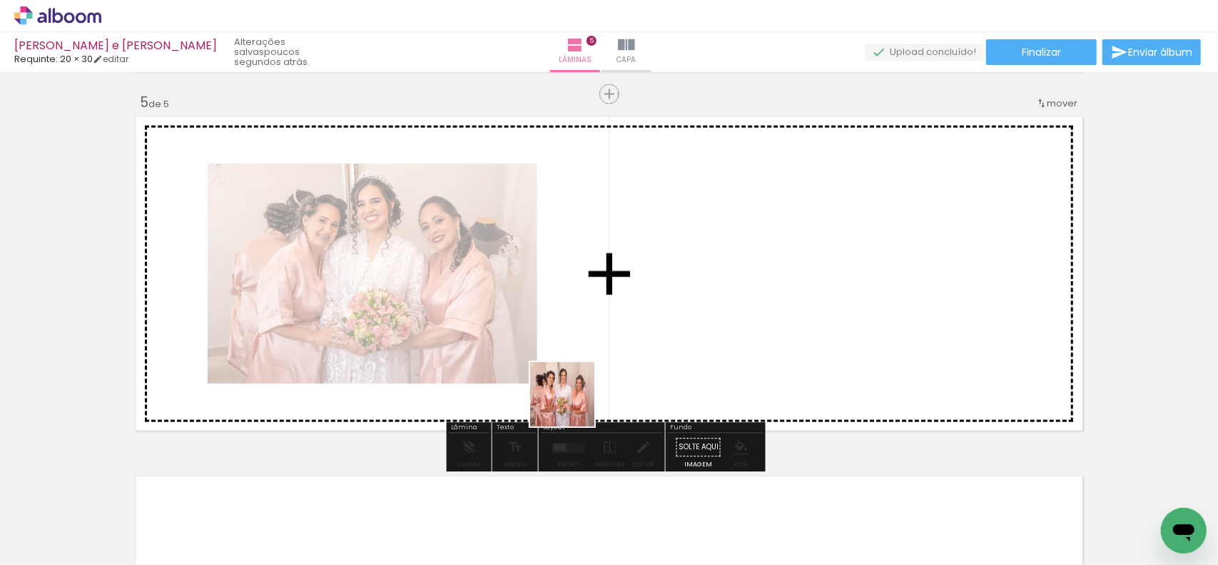
drag, startPoint x: 564, startPoint y: 505, endPoint x: 605, endPoint y: 408, distance: 105.5
click at [577, 393] on quentale-workspace at bounding box center [609, 282] width 1218 height 565
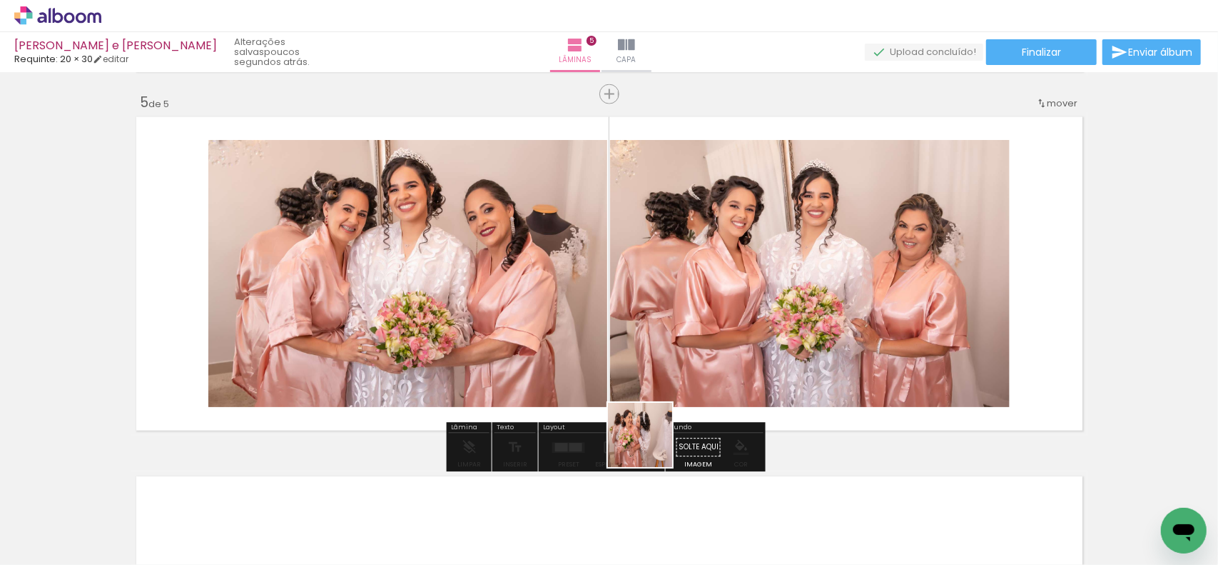
drag, startPoint x: 643, startPoint y: 519, endPoint x: 695, endPoint y: 418, distance: 113.3
click at [647, 382] on quentale-workspace at bounding box center [609, 282] width 1218 height 565
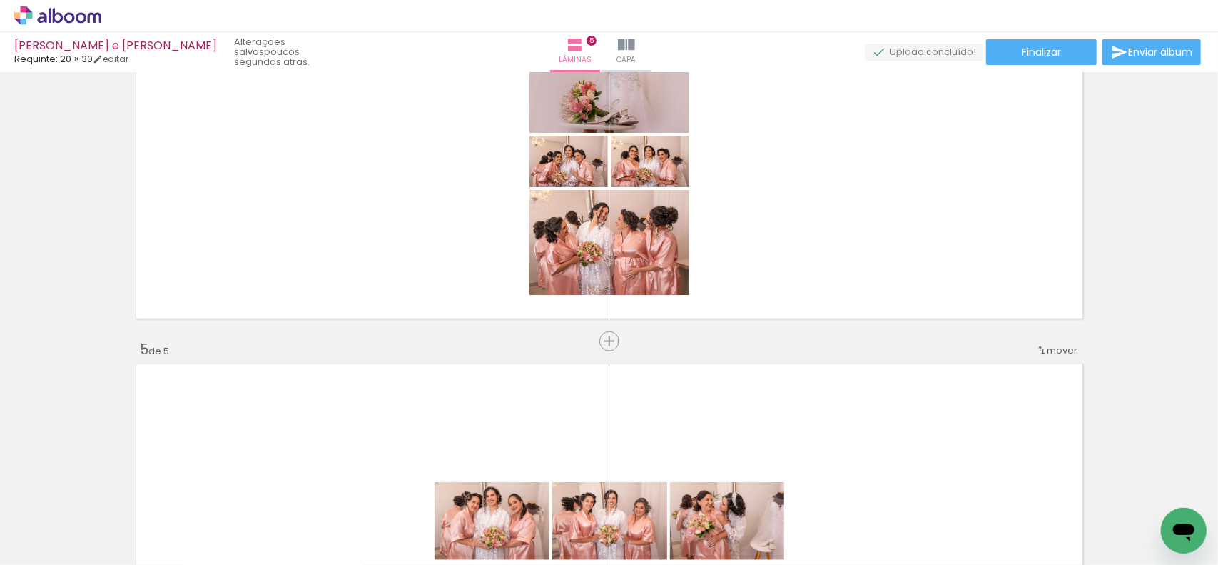
scroll to position [1152, 0]
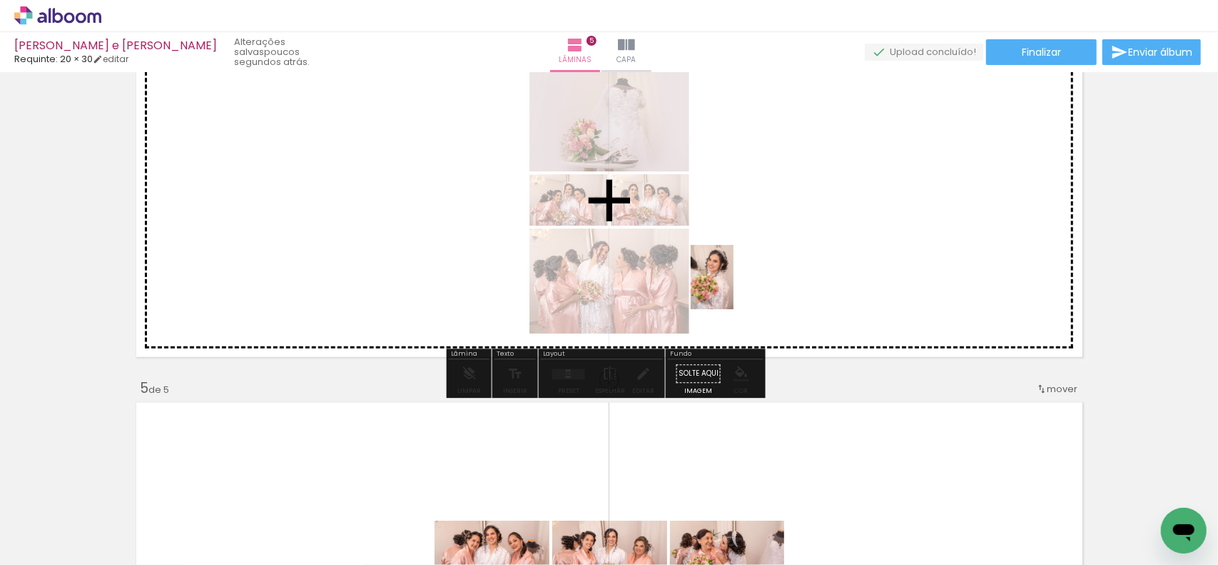
drag, startPoint x: 722, startPoint y: 439, endPoint x: 734, endPoint y: 289, distance: 150.4
click at [734, 285] on quentale-workspace at bounding box center [609, 282] width 1218 height 565
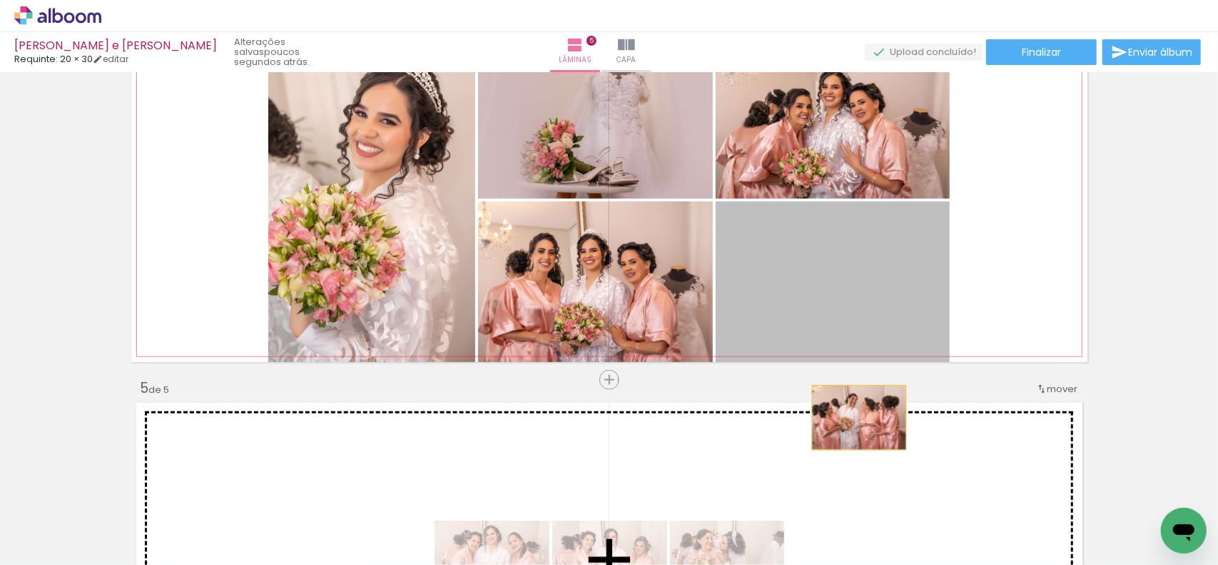
drag, startPoint x: 874, startPoint y: 303, endPoint x: 845, endPoint y: 430, distance: 129.7
click at [846, 453] on div "Inserir lâmina 1 de 5 Inserir lâmina 2 de 5 Inserir lâmina 3 de 5 Inserir lâmin…" at bounding box center [609, 2] width 1218 height 2155
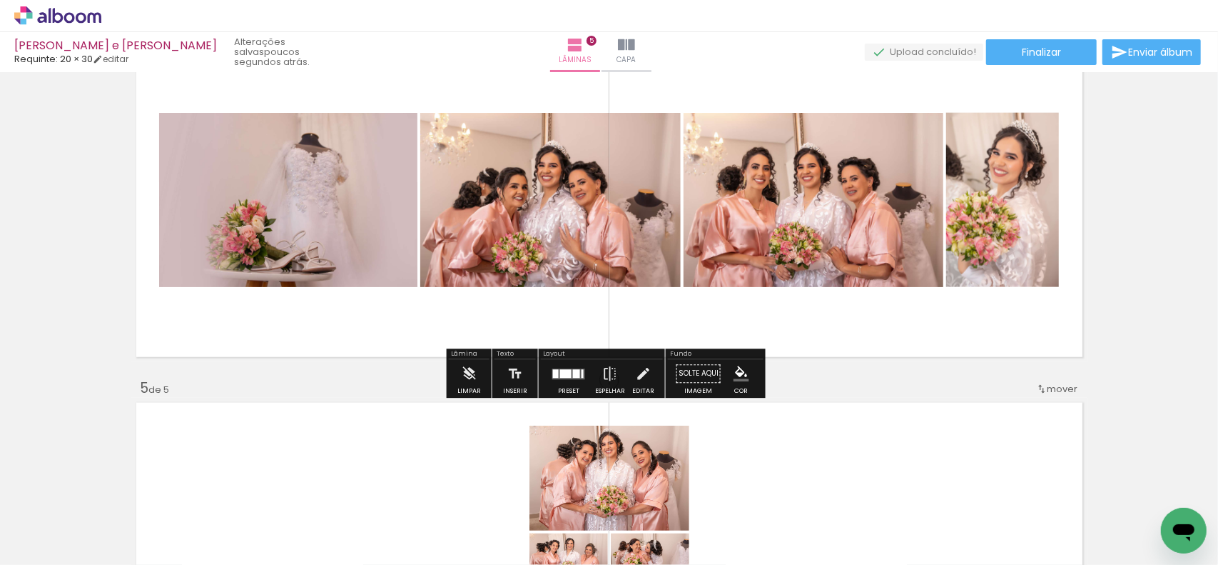
click at [568, 370] on quentale-layouter at bounding box center [568, 373] width 33 height 11
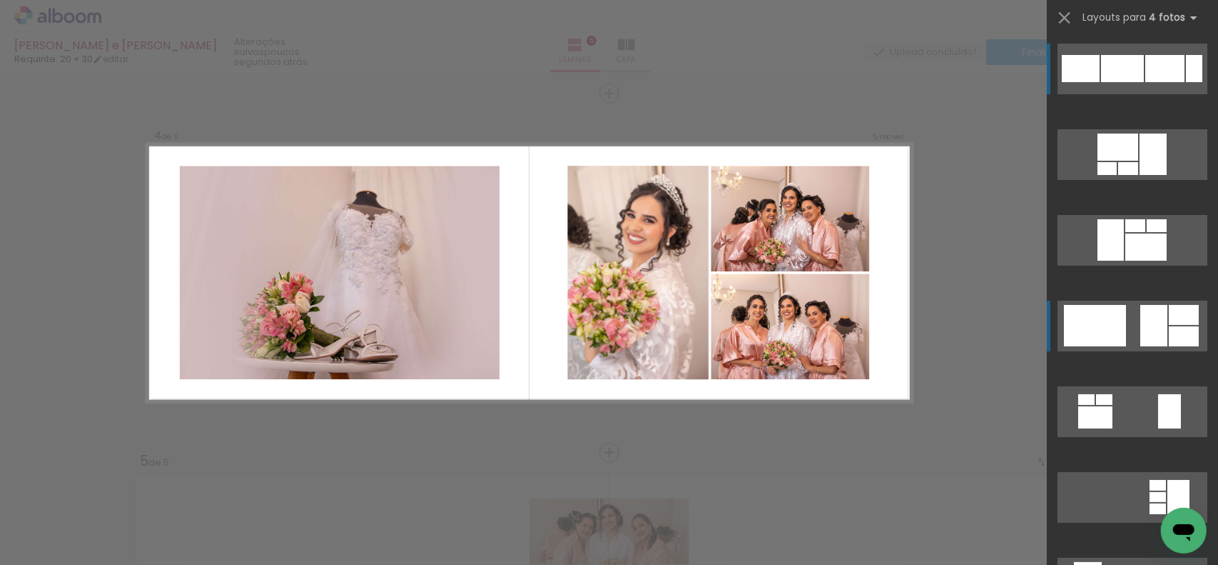
scroll to position [1078, 0]
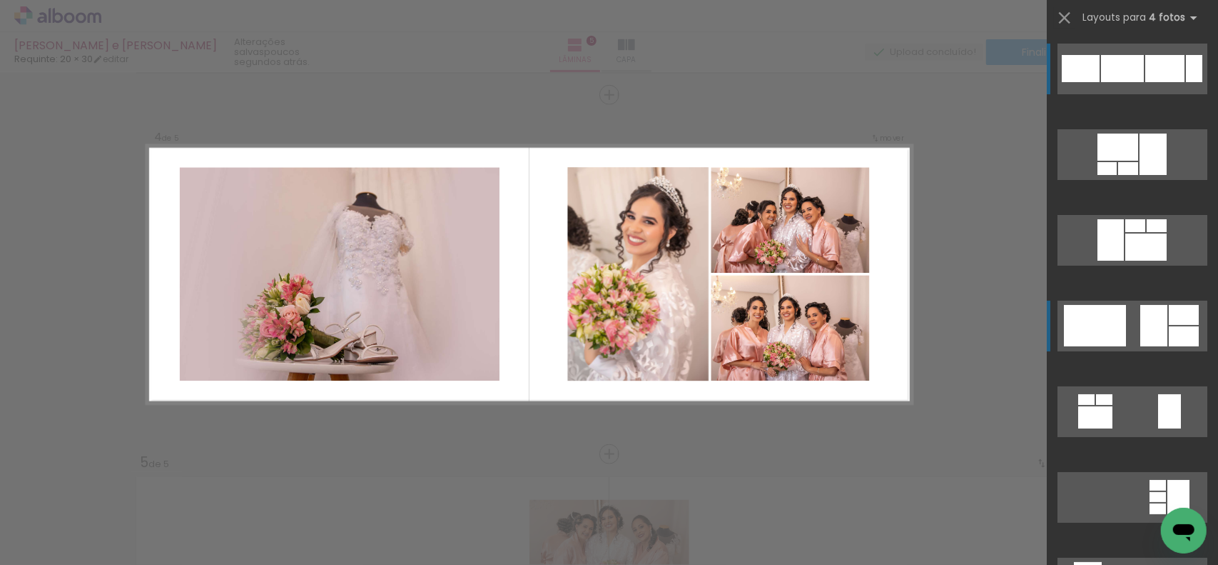
click at [1126, 325] on quentale-layouter at bounding box center [1133, 325] width 150 height 51
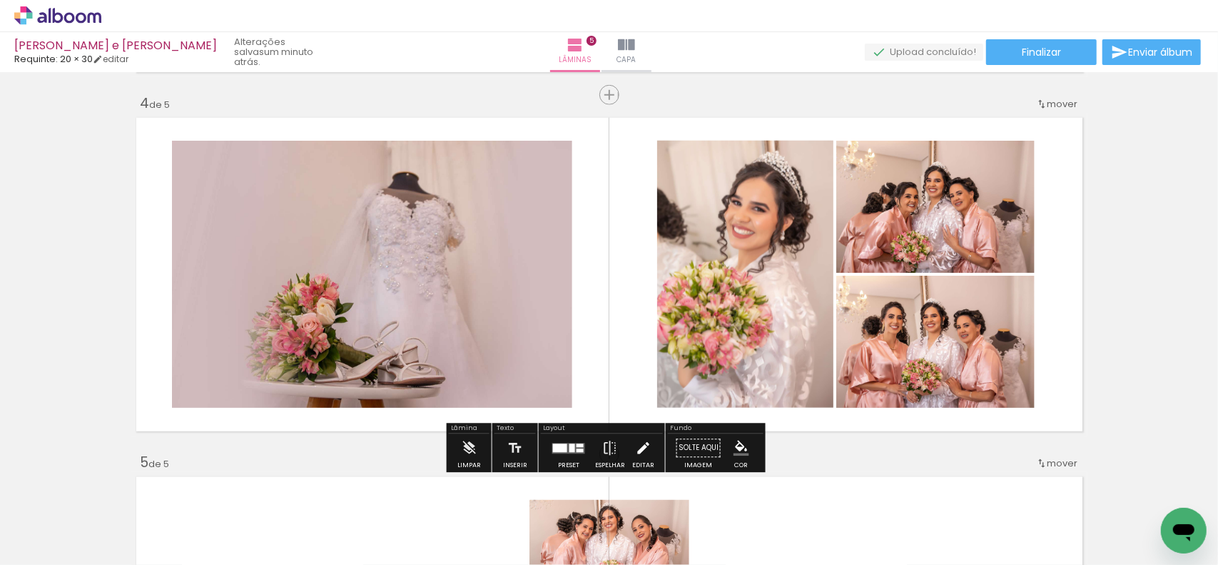
click at [642, 450] on iron-icon at bounding box center [643, 448] width 16 height 29
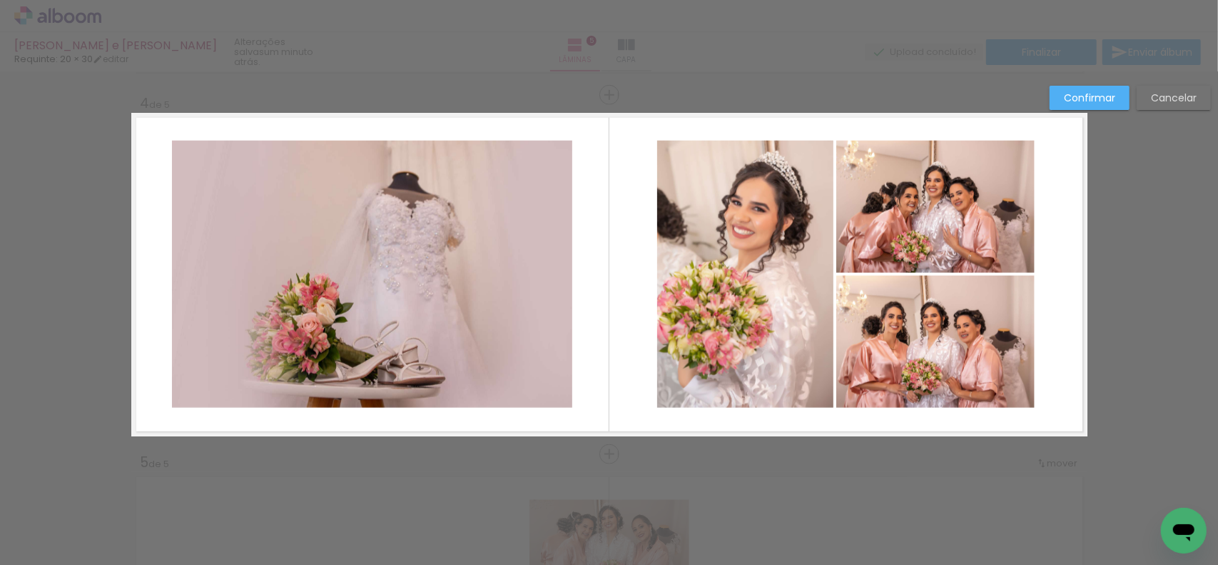
click at [500, 340] on quentale-photo at bounding box center [372, 274] width 400 height 267
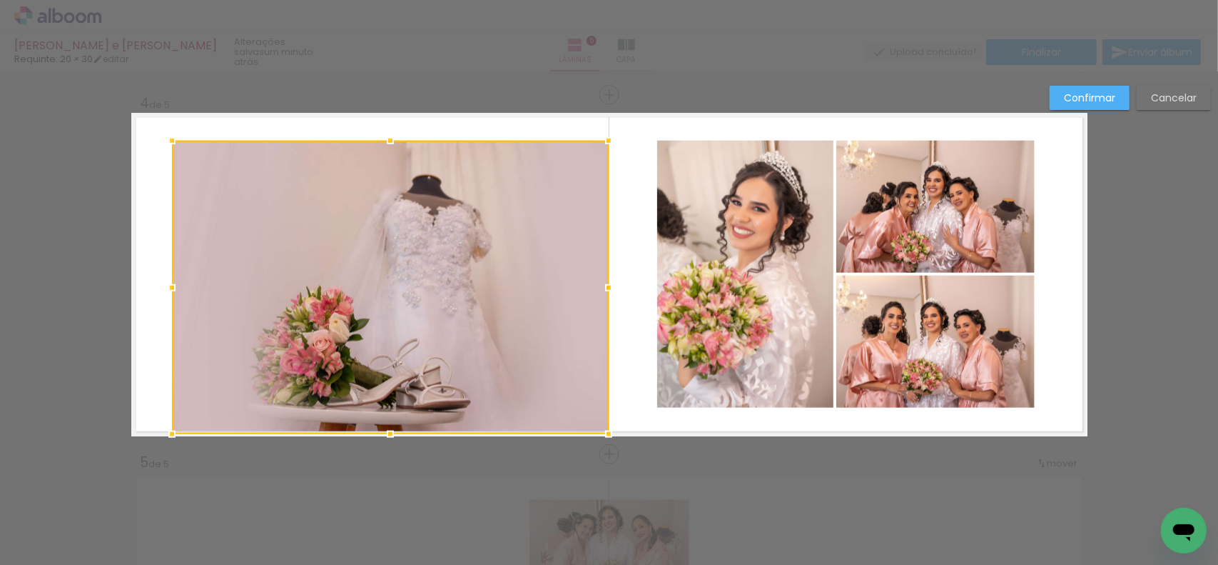
drag, startPoint x: 568, startPoint y: 409, endPoint x: 605, endPoint y: 476, distance: 76.7
click at [605, 476] on div "Inserir lâmina 1 de 5 Inserir lâmina 2 de 5 Inserir lâmina 3 de 5 Inserir lâmin…" at bounding box center [609, 88] width 1218 height 2188
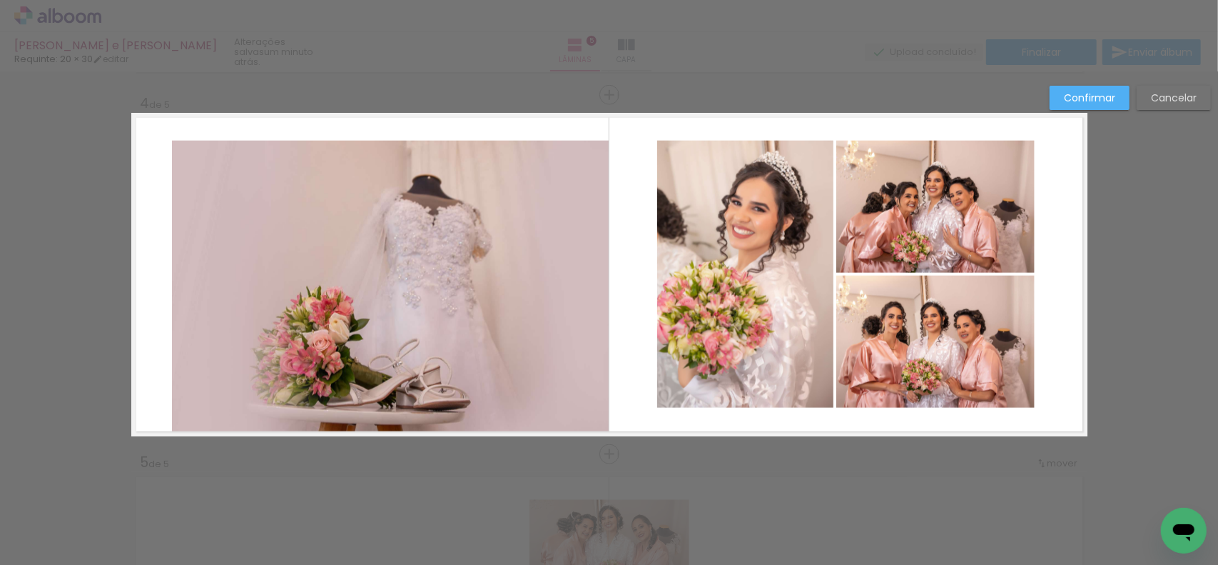
click at [482, 220] on quentale-photo at bounding box center [390, 287] width 437 height 293
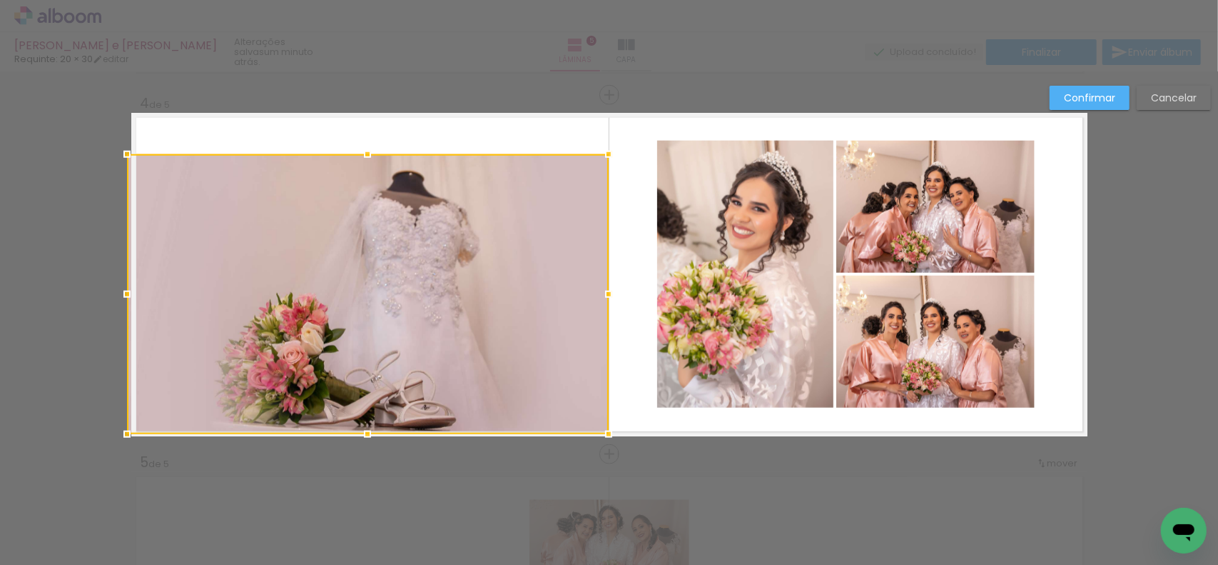
drag, startPoint x: 170, startPoint y: 139, endPoint x: 307, endPoint y: 173, distance: 141.1
click at [16, 85] on div "Inserir lâmina 1 de 5 Inserir lâmina 2 de 5 Inserir lâmina 3 de 5 Inserir lâmin…" at bounding box center [609, 88] width 1218 height 2188
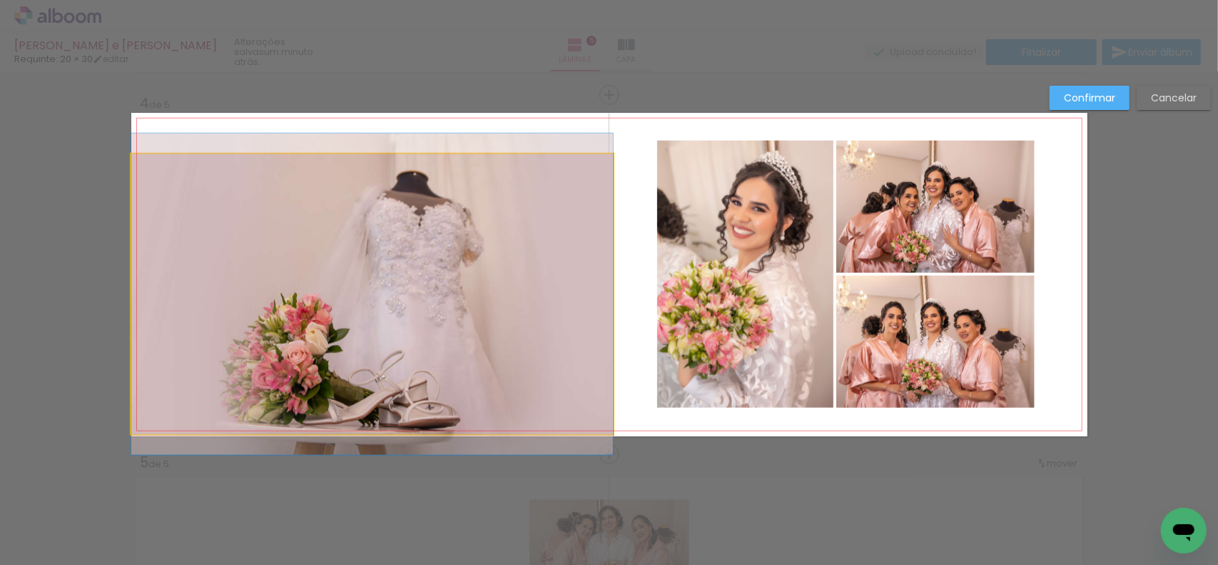
drag, startPoint x: 393, startPoint y: 192, endPoint x: 368, endPoint y: 153, distance: 45.9
click at [394, 192] on quentale-photo at bounding box center [372, 294] width 482 height 280
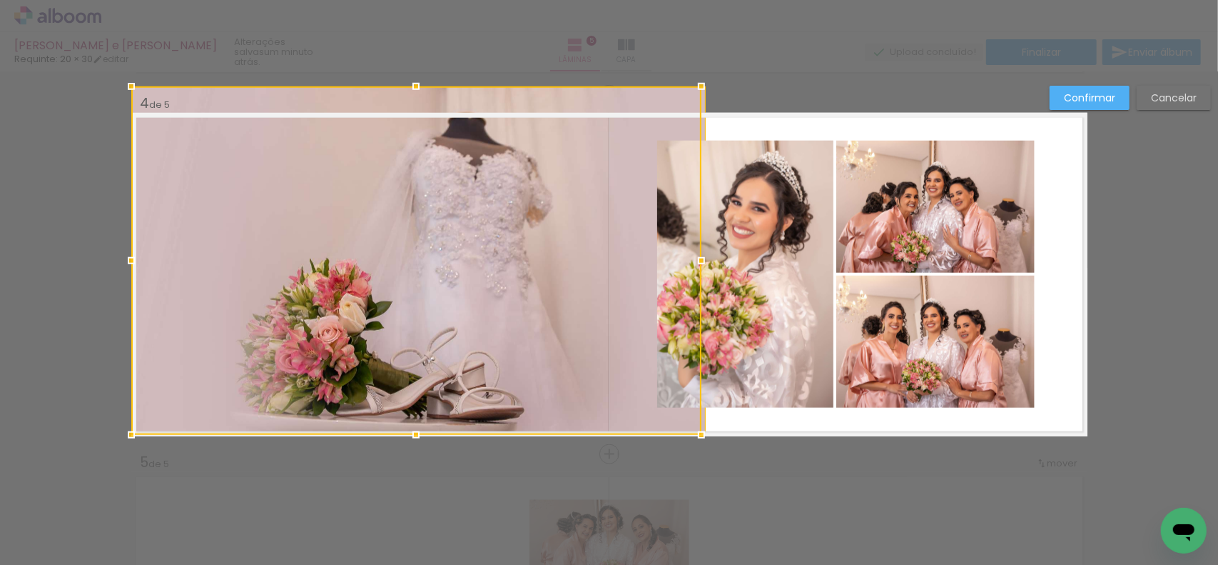
drag, startPoint x: 360, startPoint y: 128, endPoint x: 377, endPoint y: 85, distance: 46.1
click at [364, 77] on div "Inserir lâmina 1 de 5 Inserir lâmina 2 de 5 Inserir lâmina 3 de 5 Inserir lâmin…" at bounding box center [609, 88] width 1218 height 2188
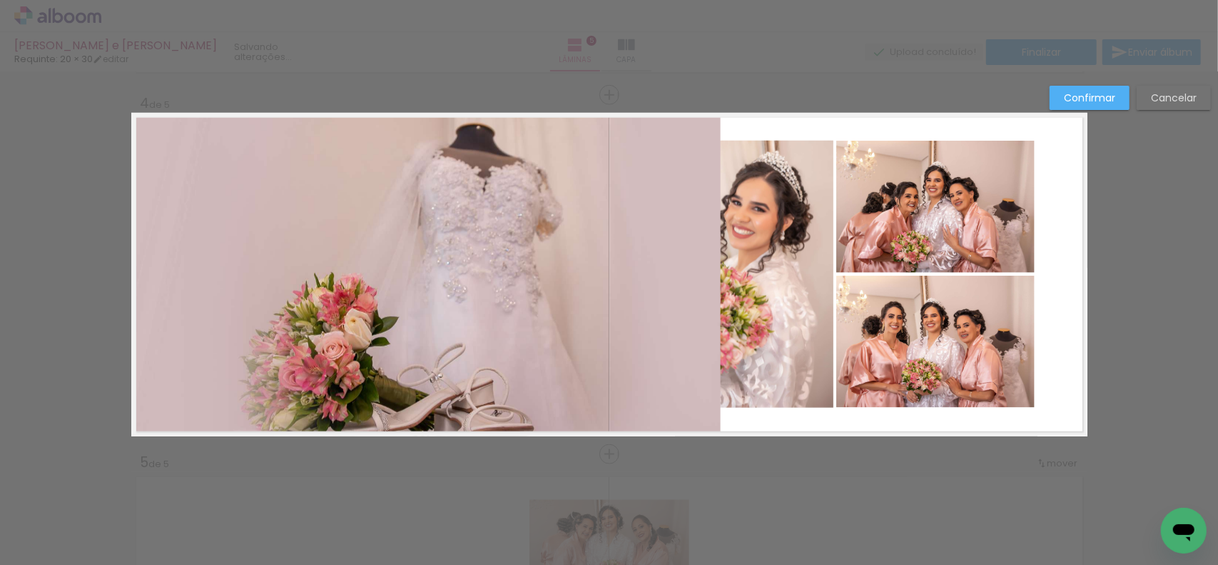
click at [365, 226] on quentale-photo at bounding box center [426, 274] width 590 height 323
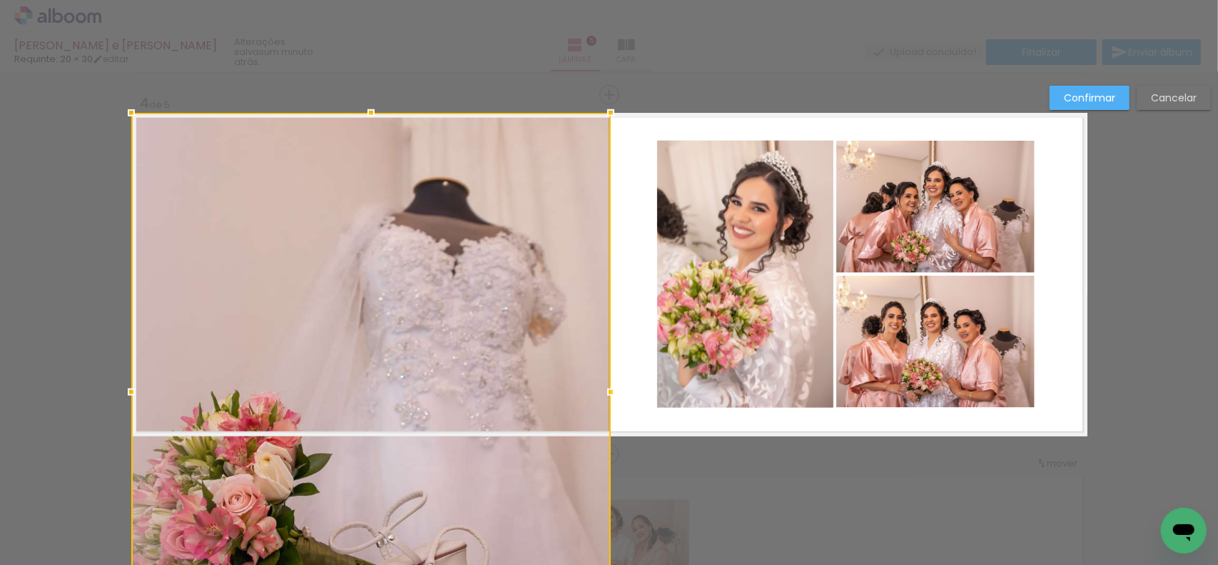
drag, startPoint x: 718, startPoint y: 270, endPoint x: 607, endPoint y: 275, distance: 110.7
click at [607, 275] on album-spread "4 de 5" at bounding box center [609, 274] width 956 height 323
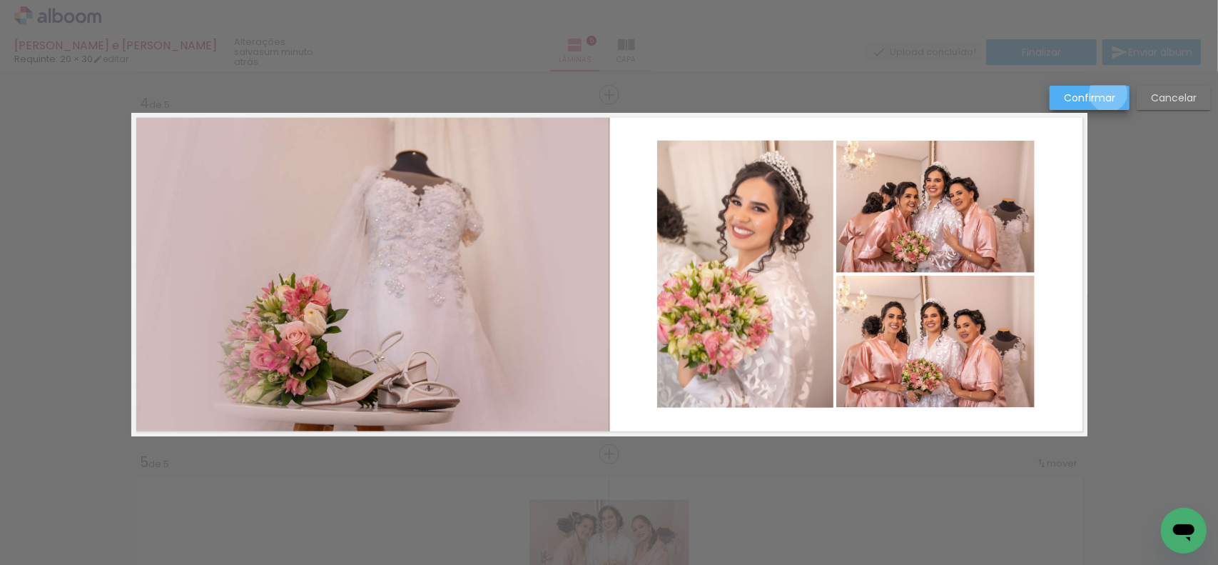
click at [0, 0] on slot "Confirmar" at bounding box center [0, 0] width 0 height 0
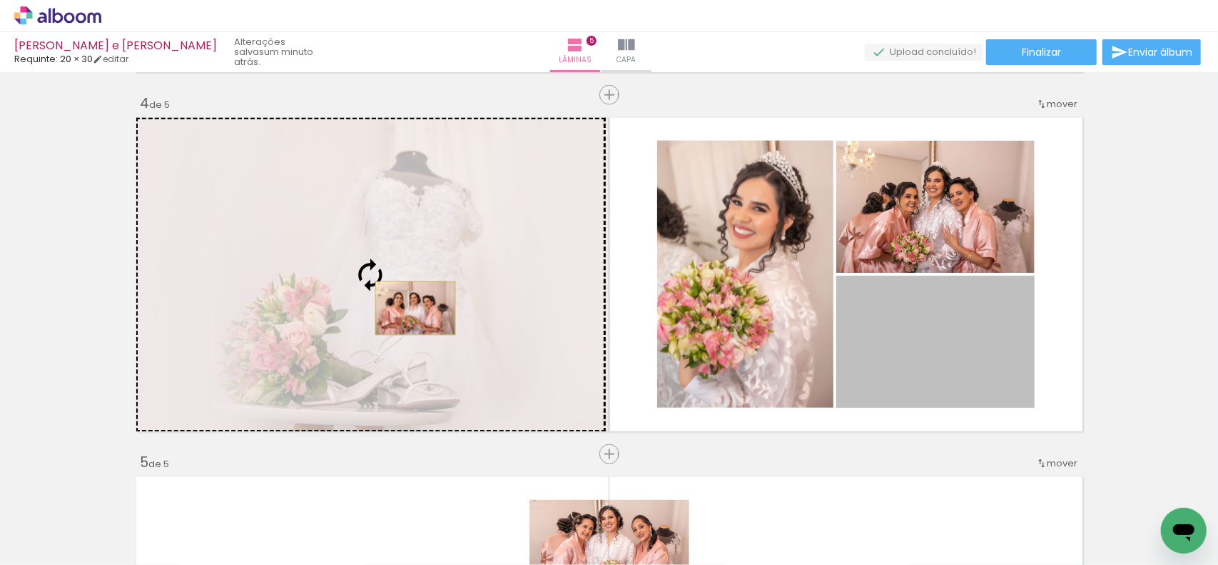
drag, startPoint x: 900, startPoint y: 371, endPoint x: 410, endPoint y: 308, distance: 494.4
click at [0, 0] on slot at bounding box center [0, 0] width 0 height 0
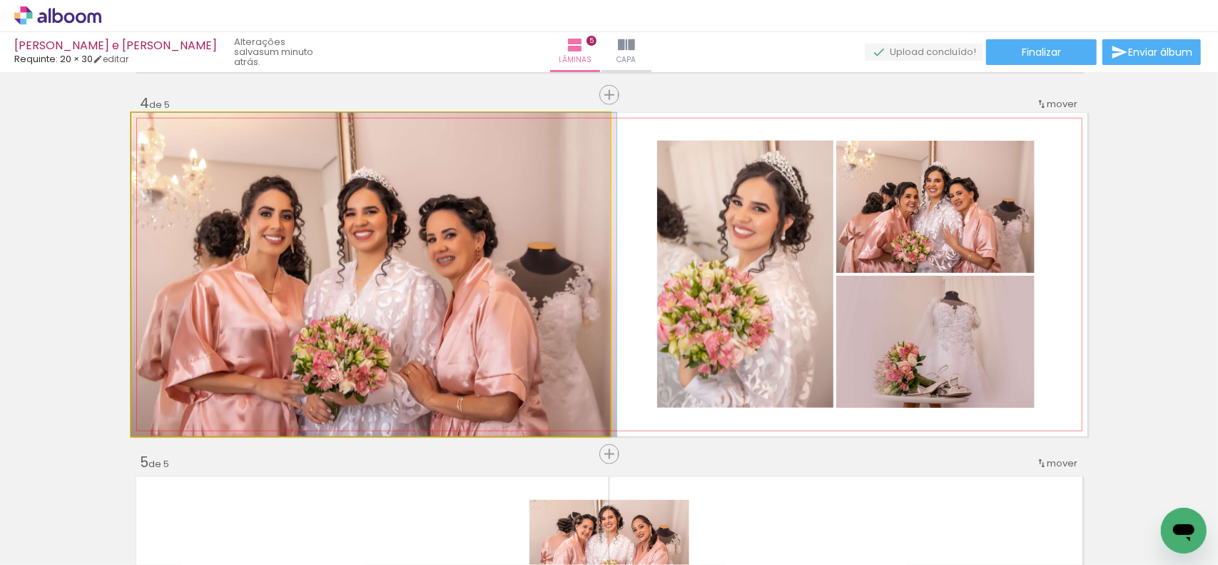
drag, startPoint x: 471, startPoint y: 333, endPoint x: 736, endPoint y: 339, distance: 264.9
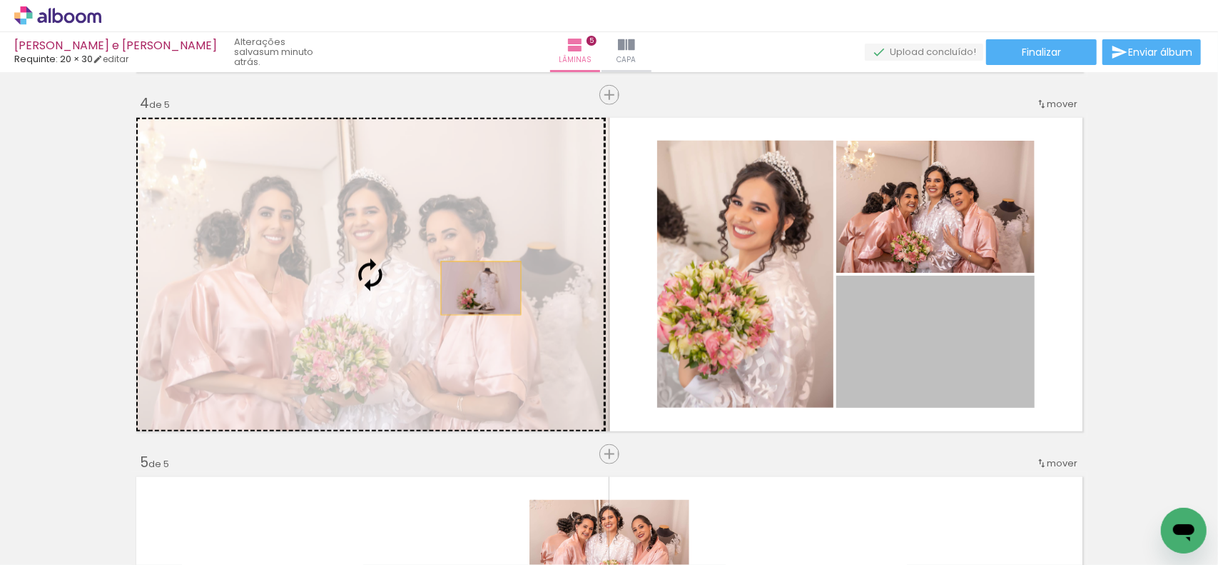
drag, startPoint x: 905, startPoint y: 335, endPoint x: 417, endPoint y: 283, distance: 490.9
click at [0, 0] on slot at bounding box center [0, 0] width 0 height 0
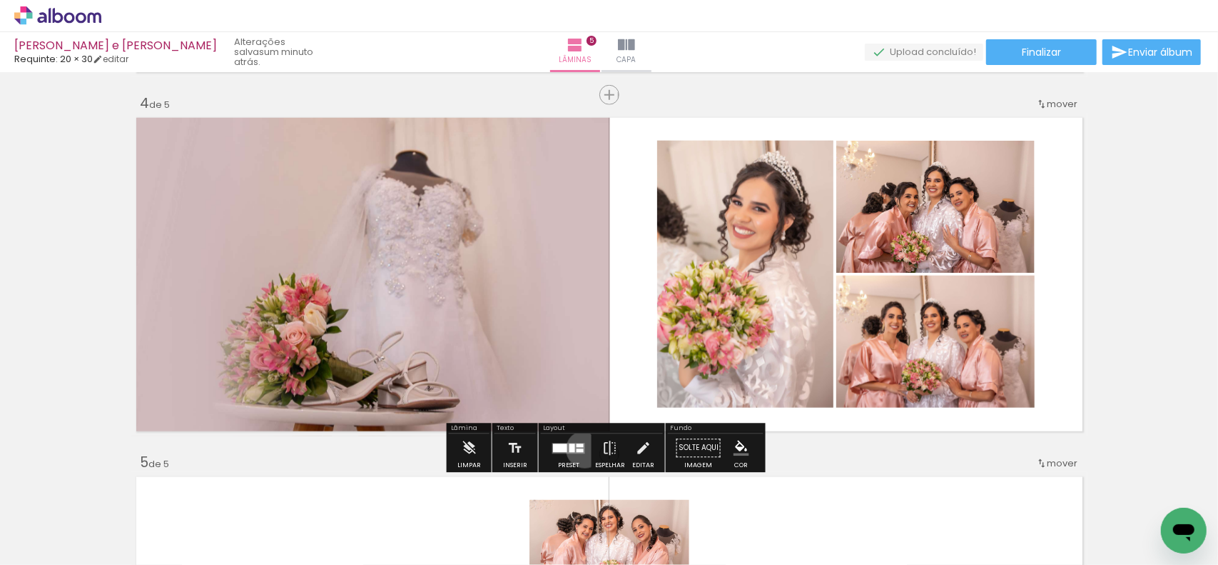
click at [582, 448] on div at bounding box center [569, 448] width 39 height 29
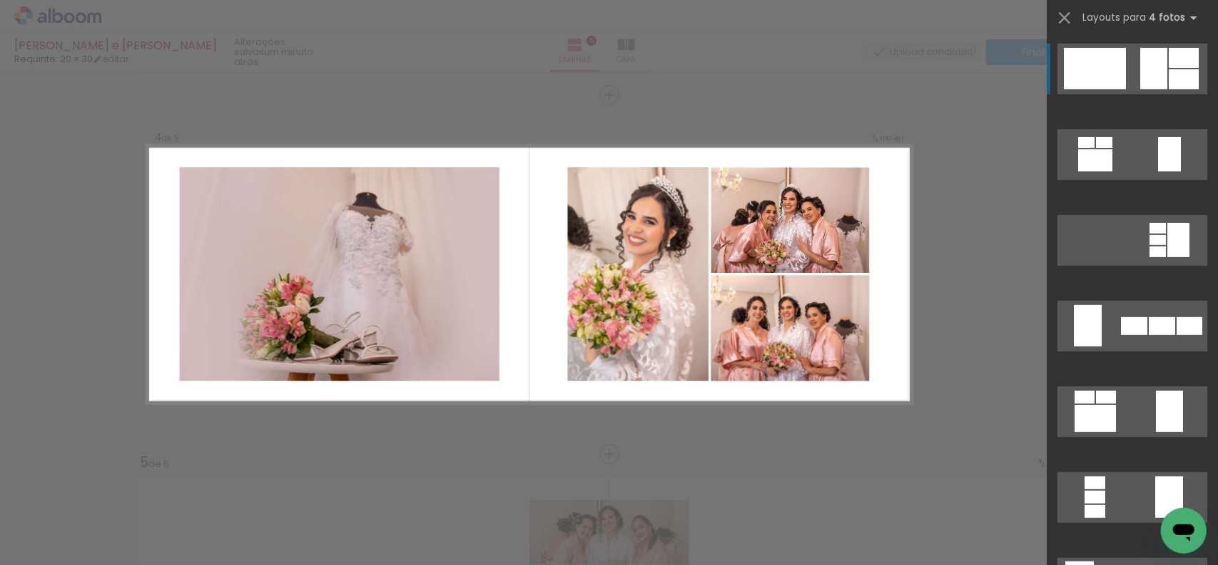
click at [1145, 76] on div at bounding box center [1153, 68] width 27 height 41
click at [1110, 69] on div at bounding box center [1095, 68] width 62 height 41
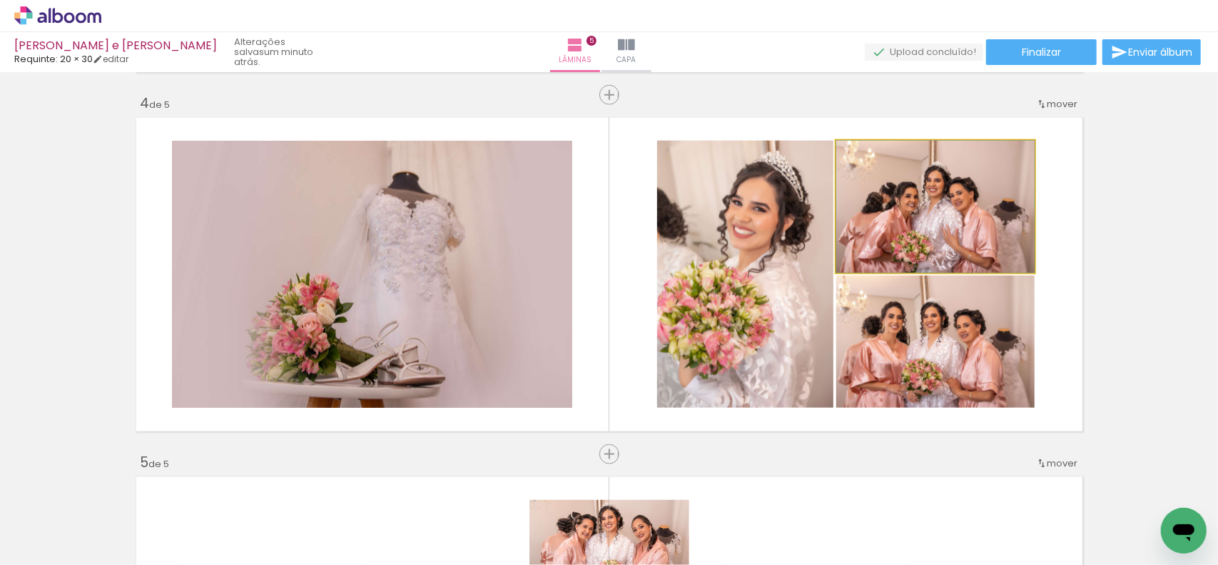
drag, startPoint x: 871, startPoint y: 226, endPoint x: 458, endPoint y: 233, distance: 413.3
click at [0, 0] on slot at bounding box center [0, 0] width 0 height 0
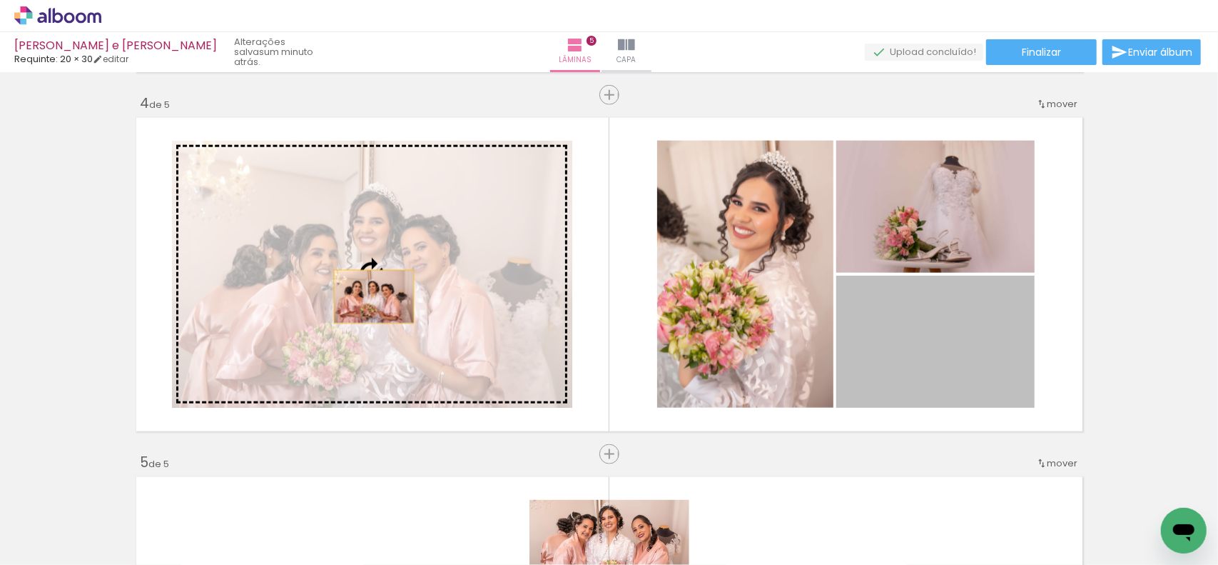
drag, startPoint x: 936, startPoint y: 346, endPoint x: 364, endPoint y: 295, distance: 573.9
click at [0, 0] on slot at bounding box center [0, 0] width 0 height 0
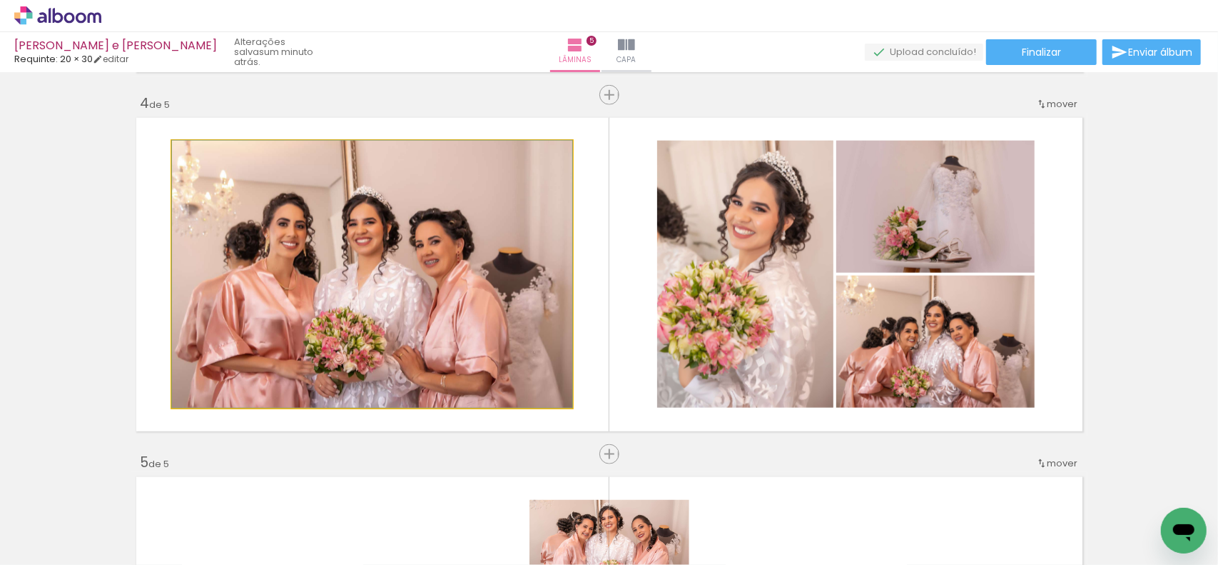
drag, startPoint x: 441, startPoint y: 326, endPoint x: 500, endPoint y: 323, distance: 59.3
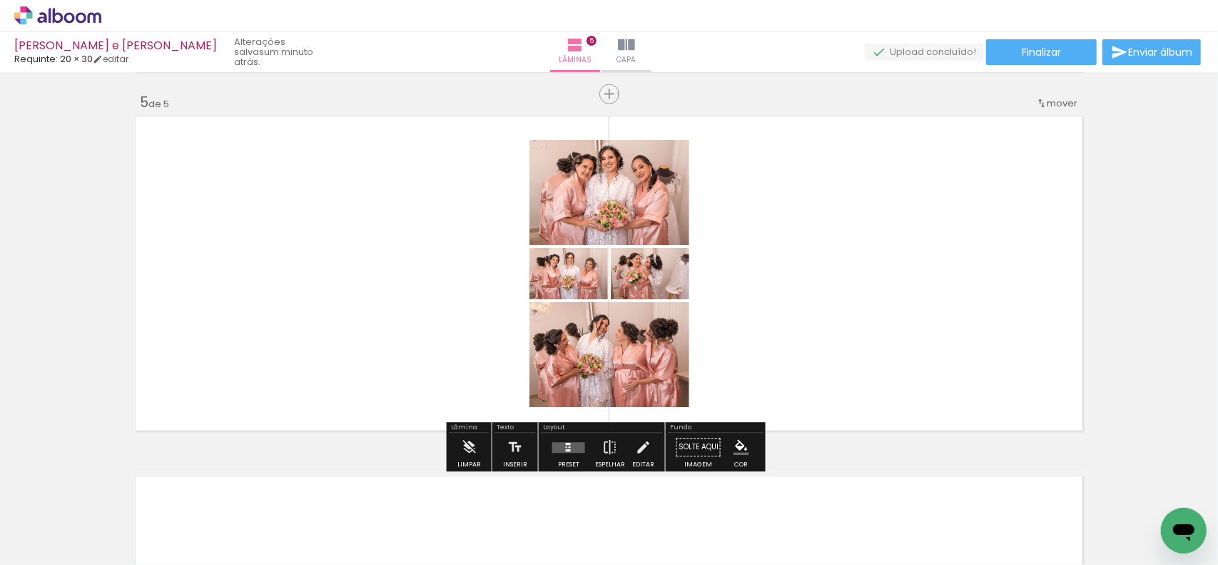
scroll to position [1435, 0]
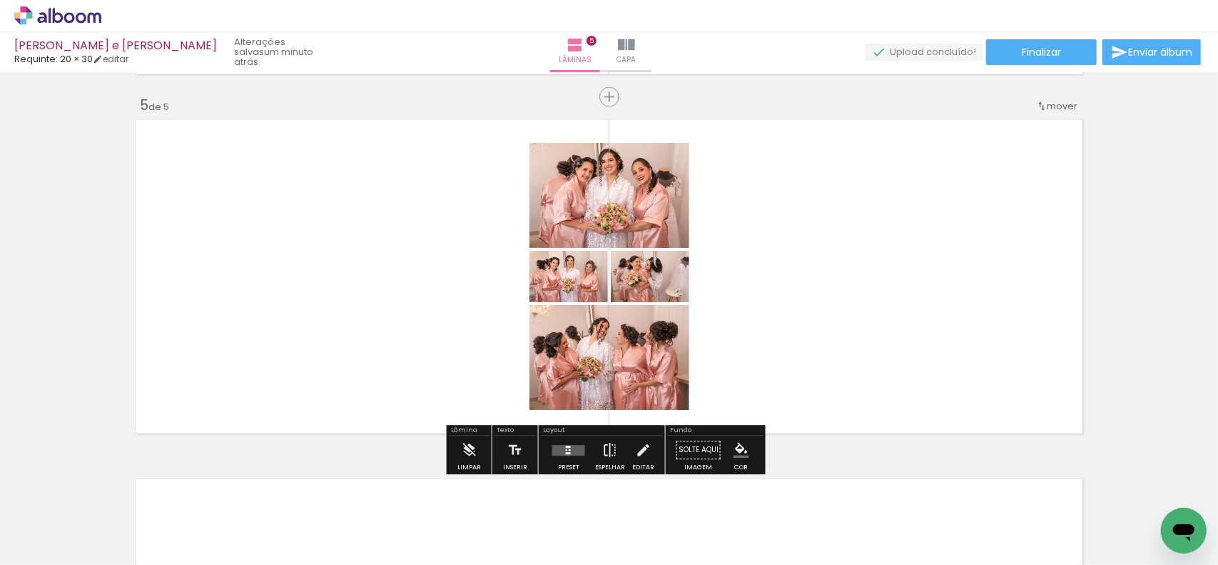
click at [569, 449] on div at bounding box center [570, 449] width 2 height 1
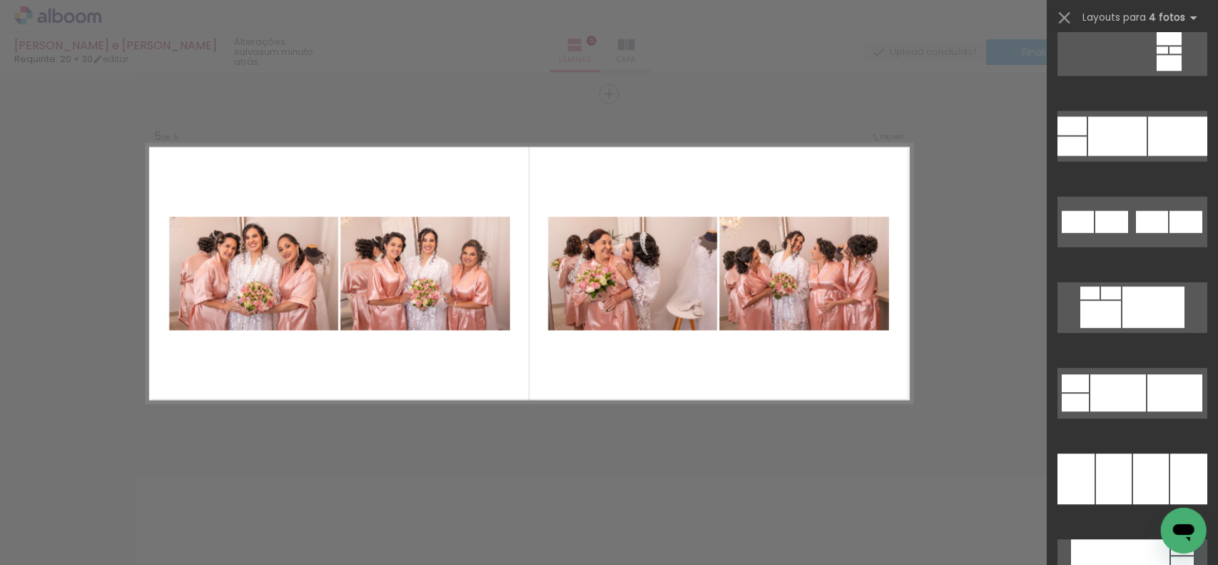
scroll to position [6281, 0]
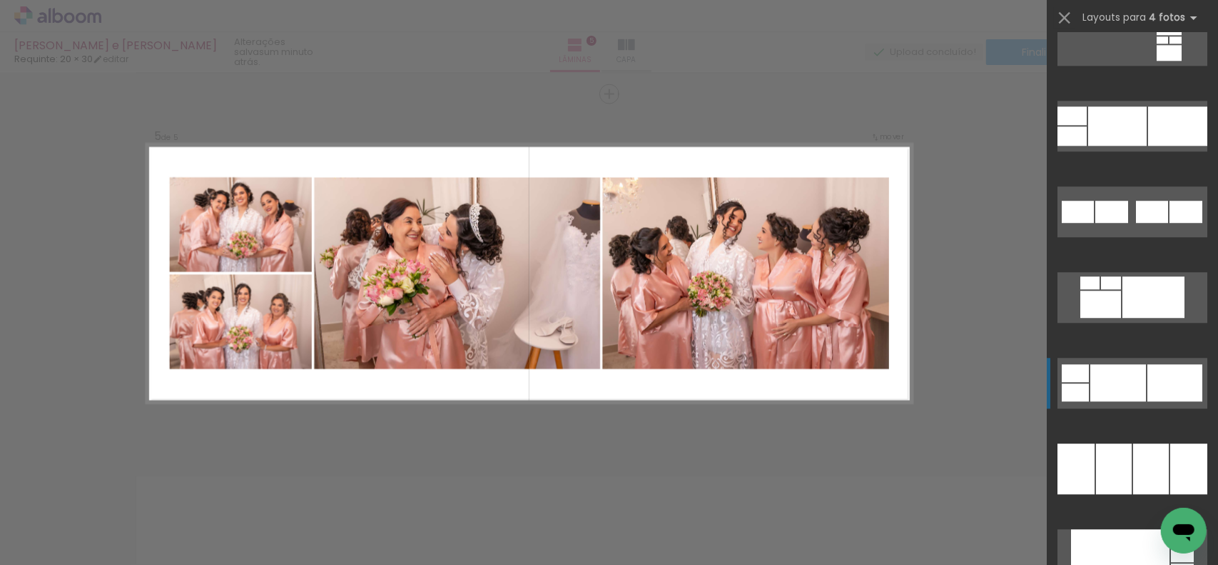
click at [1140, 372] on div at bounding box center [1119, 382] width 56 height 37
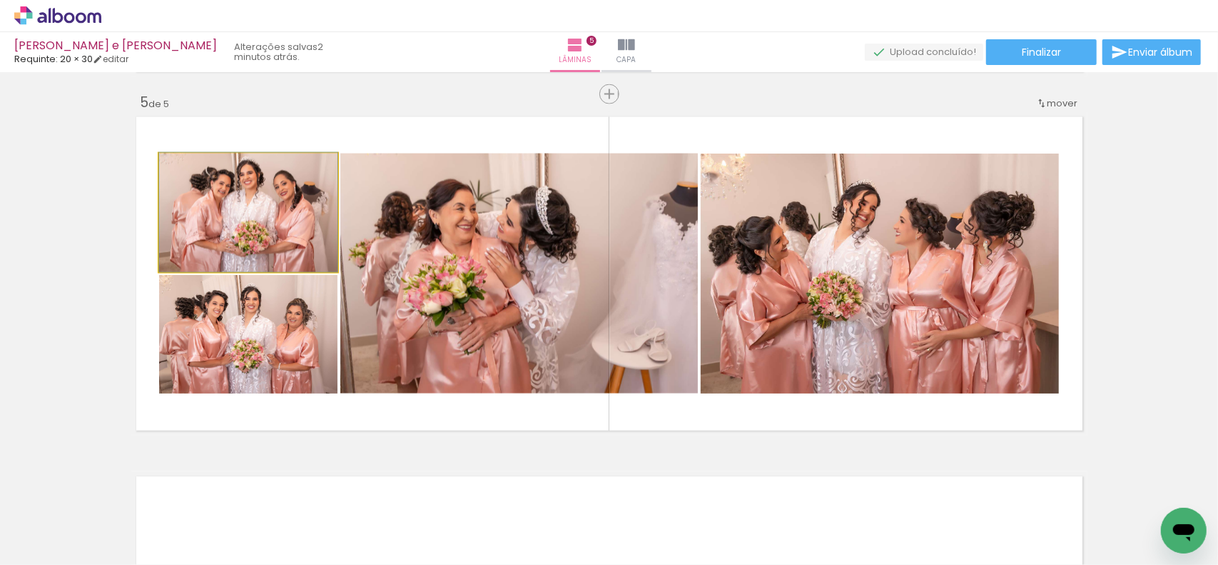
drag, startPoint x: 255, startPoint y: 246, endPoint x: 265, endPoint y: 246, distance: 10.7
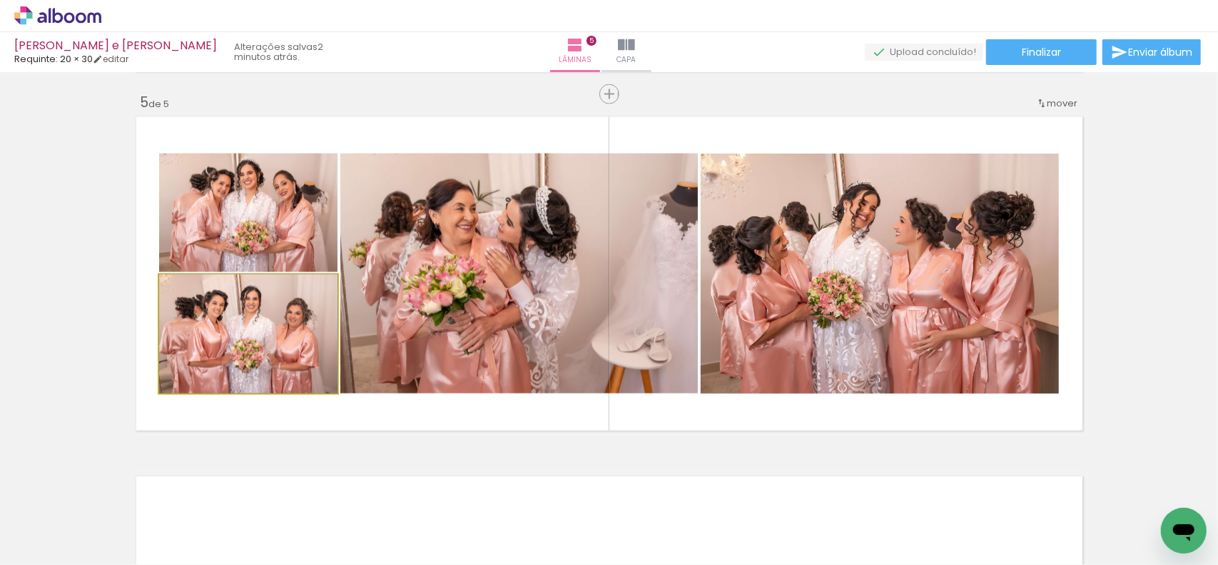
drag, startPoint x: 258, startPoint y: 328, endPoint x: 283, endPoint y: 326, distance: 24.3
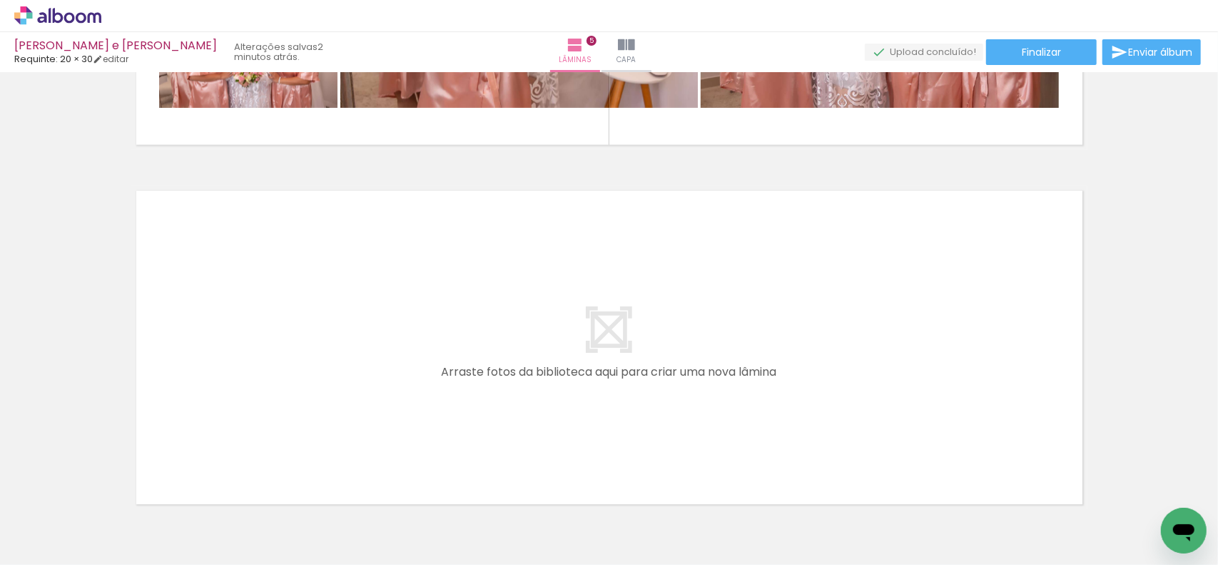
scroll to position [0, 3299]
drag, startPoint x: 914, startPoint y: 517, endPoint x: 1021, endPoint y: 500, distance: 108.5
click at [885, 406] on quentale-workspace at bounding box center [609, 282] width 1218 height 565
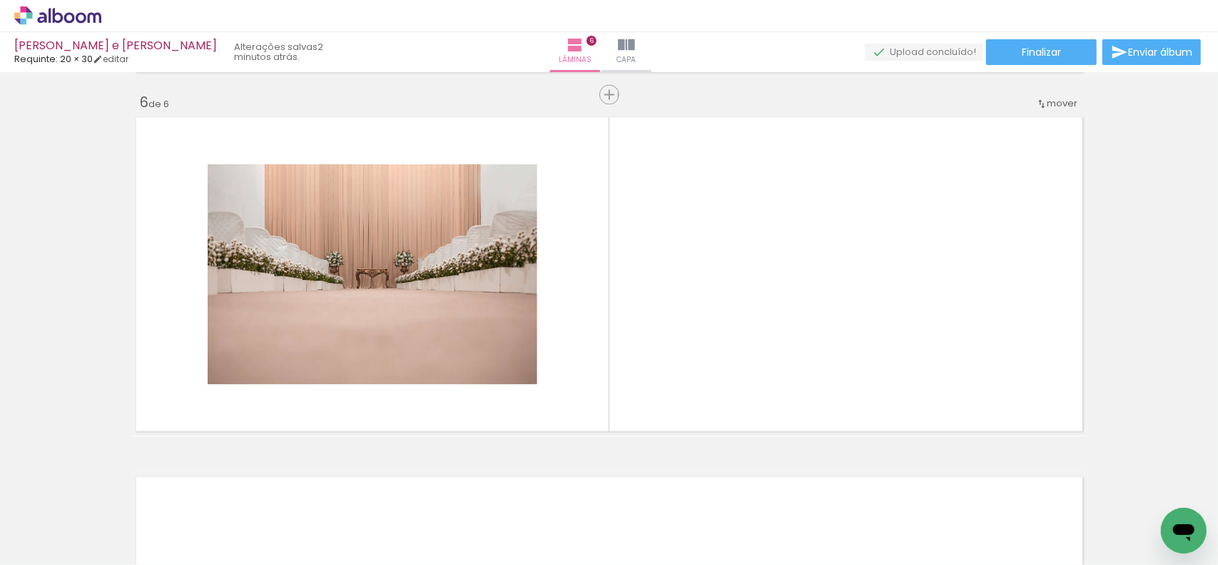
scroll to position [0, 528]
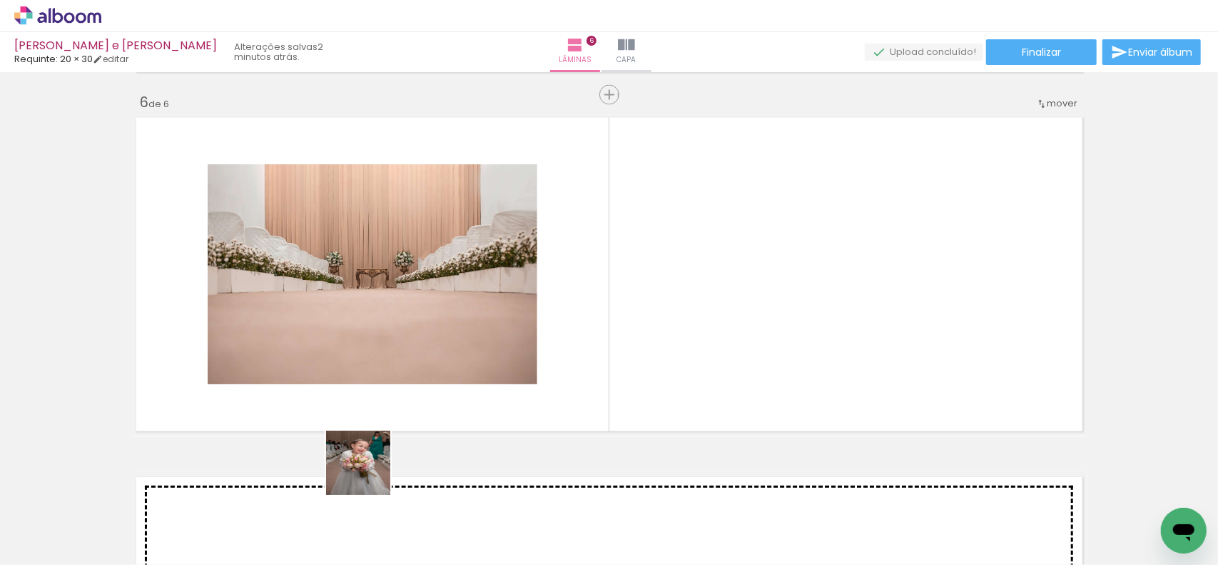
drag, startPoint x: 369, startPoint y: 473, endPoint x: 373, endPoint y: 461, distance: 12.9
click at [440, 389] on quentale-workspace at bounding box center [609, 282] width 1218 height 565
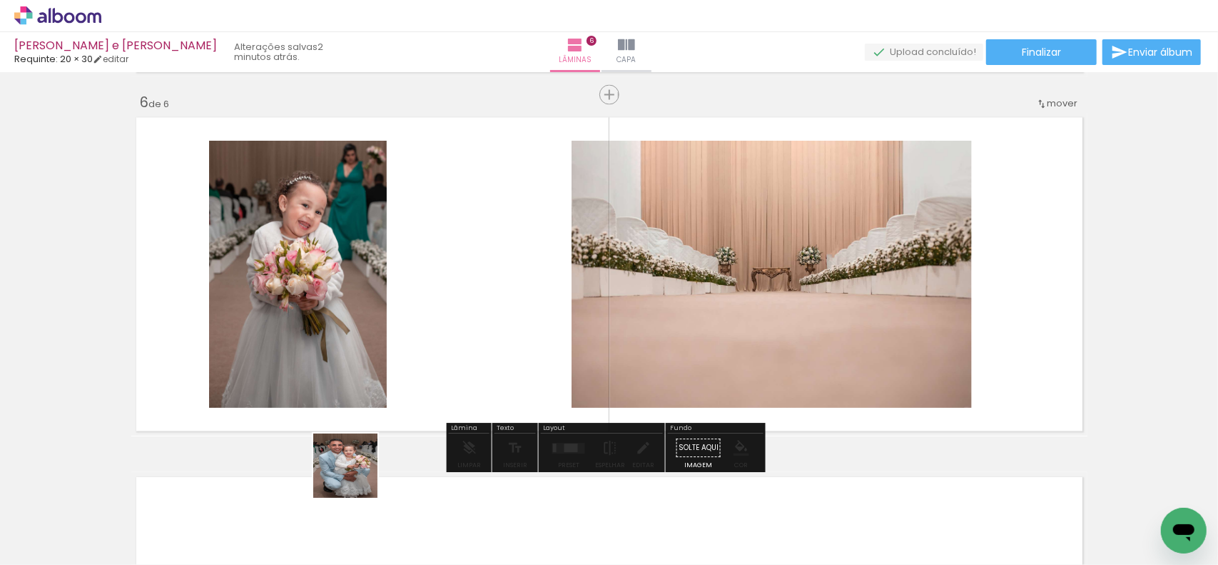
drag, startPoint x: 338, startPoint y: 502, endPoint x: 428, endPoint y: 477, distance: 93.3
click at [411, 400] on quentale-workspace at bounding box center [609, 282] width 1218 height 565
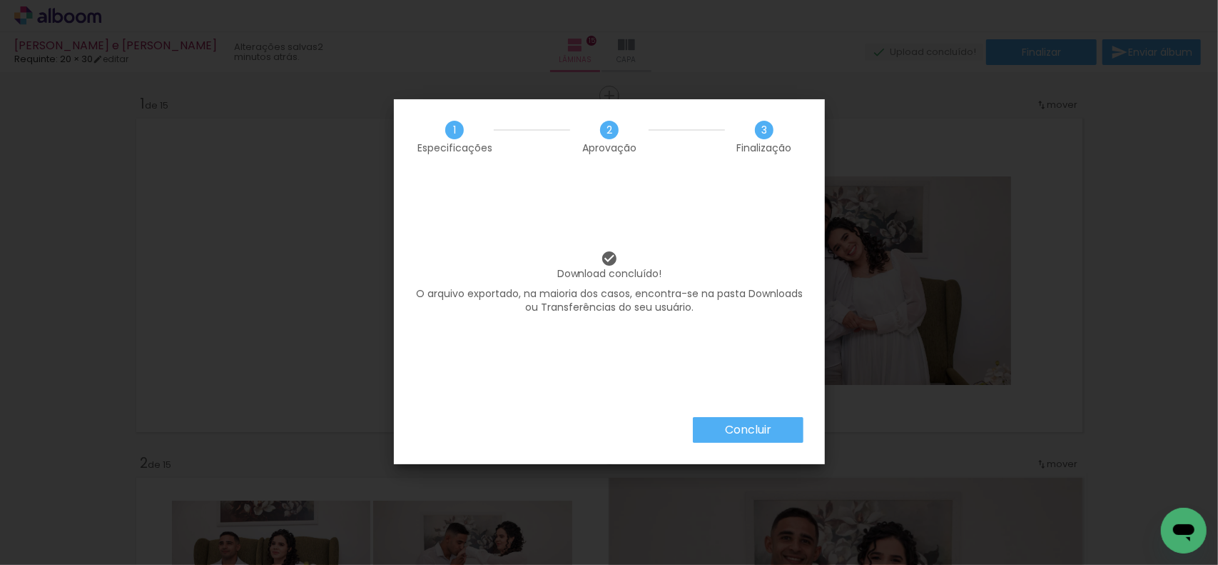
scroll to position [12989, 0]
click at [774, 410] on div "Download concluído! O arquivo exportado, na maioria dos casos, encontra-se na p…" at bounding box center [609, 295] width 431 height 243
click at [776, 428] on paper-button "Concluir" at bounding box center [748, 430] width 111 height 26
